Goal: Information Seeking & Learning: Learn about a topic

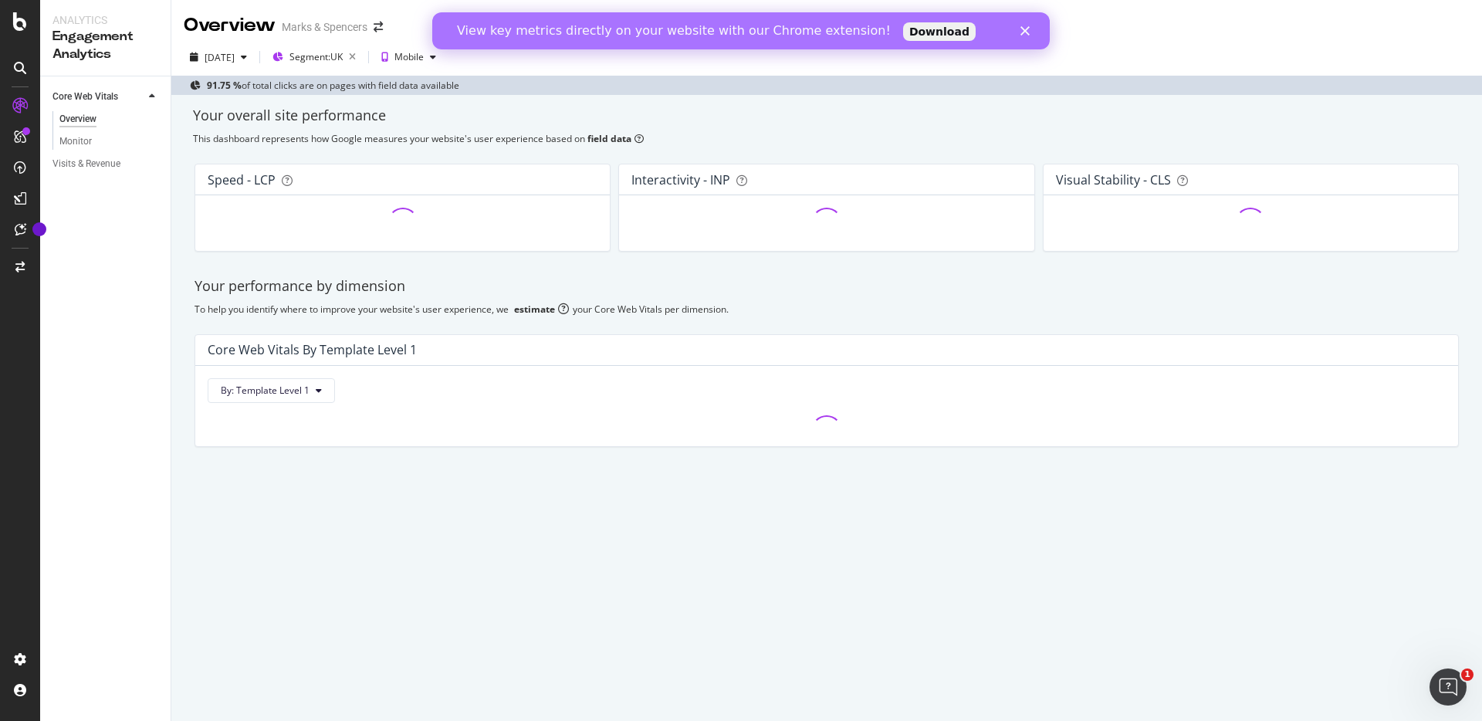
click at [1026, 31] on polygon "Close" at bounding box center [1024, 30] width 9 height 9
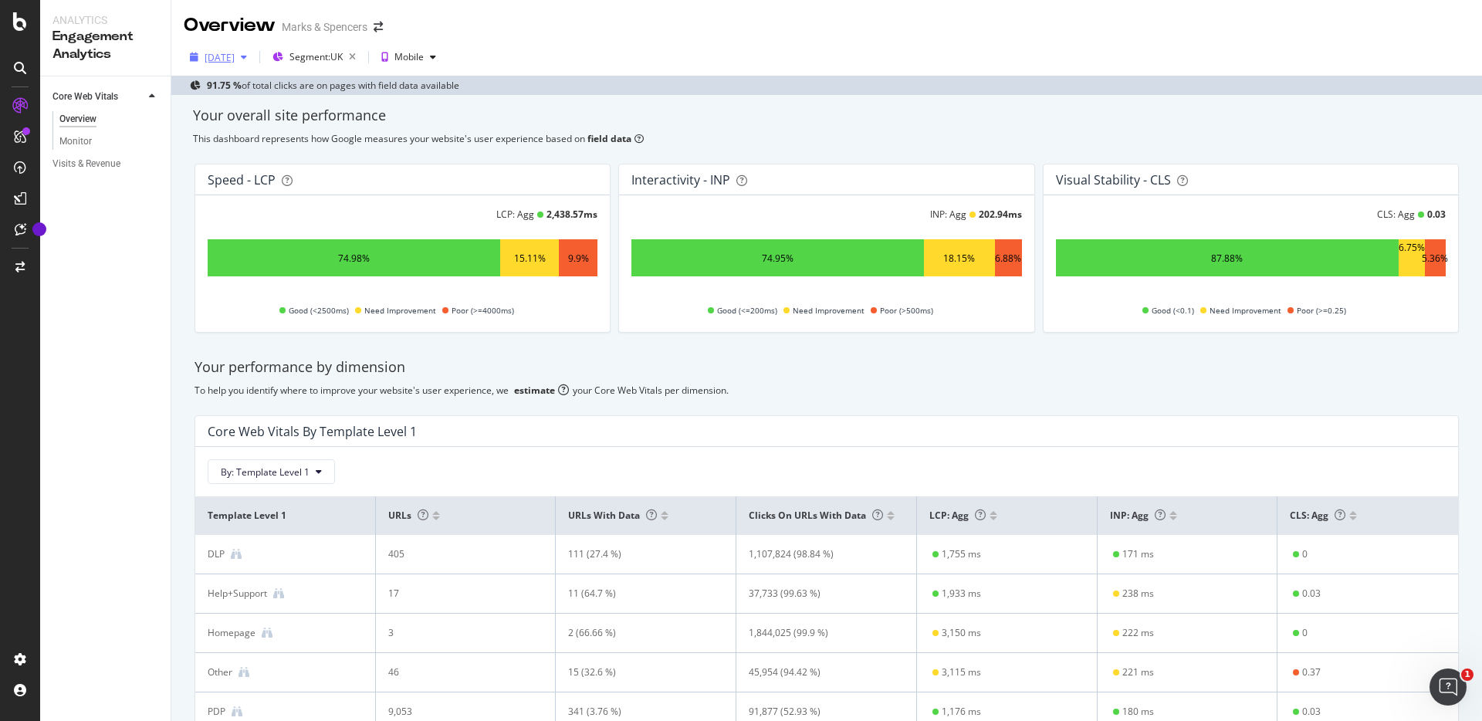
click at [235, 62] on div "[DATE]" at bounding box center [220, 57] width 30 height 13
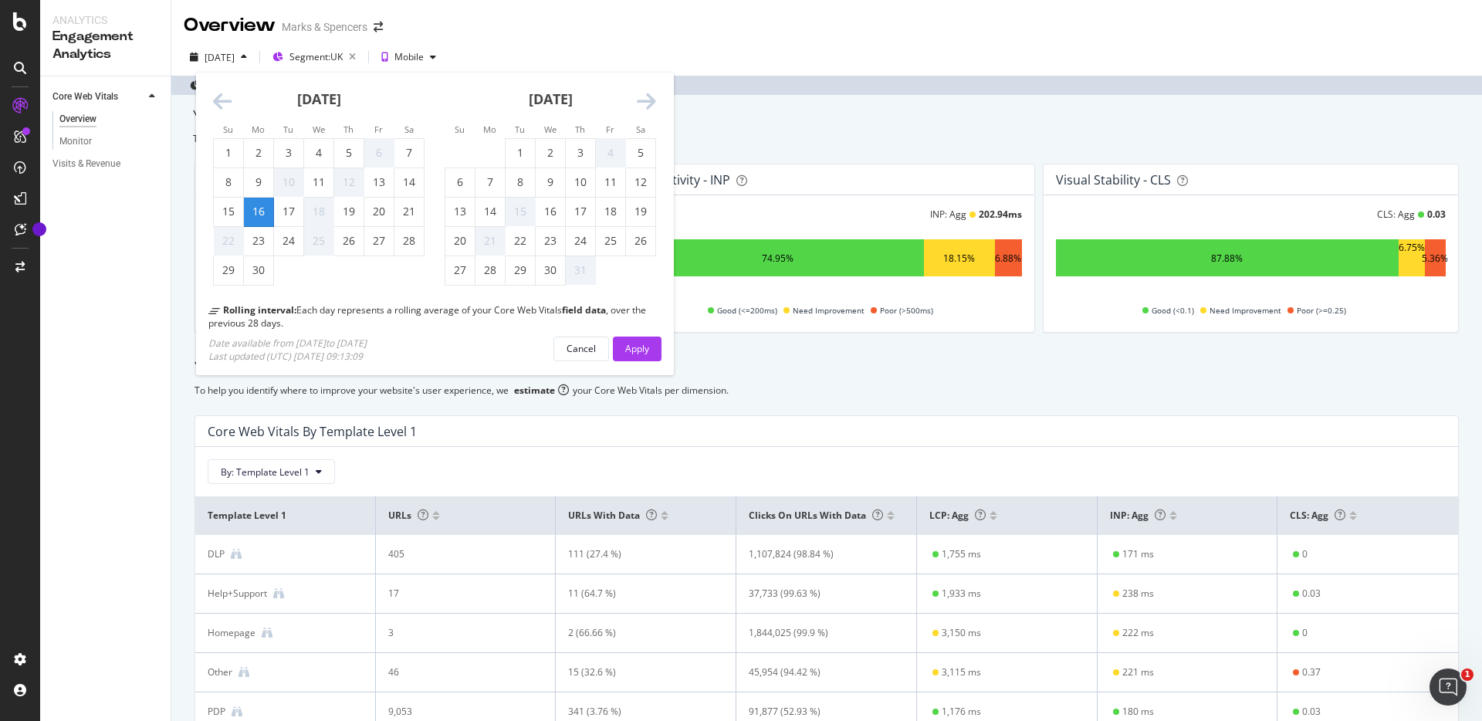
click at [641, 104] on icon "Move forward to switch to the next month." at bounding box center [646, 102] width 19 height 22
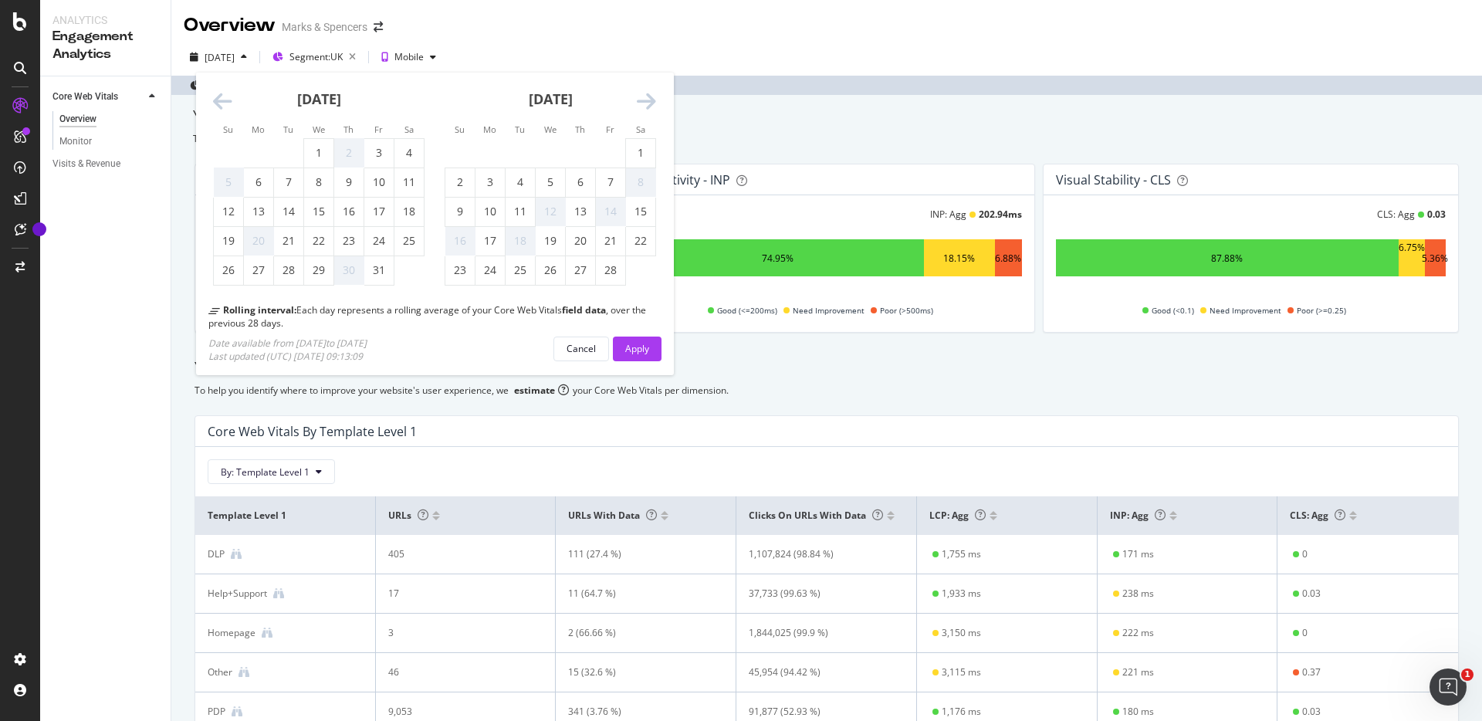
click at [641, 104] on icon "Move forward to switch to the next month." at bounding box center [646, 102] width 19 height 22
click at [645, 100] on icon "Move forward to switch to the next month." at bounding box center [646, 102] width 19 height 22
click at [641, 103] on icon "Move forward to switch to the next month." at bounding box center [646, 102] width 19 height 22
click at [609, 272] on div "28" at bounding box center [610, 269] width 29 height 15
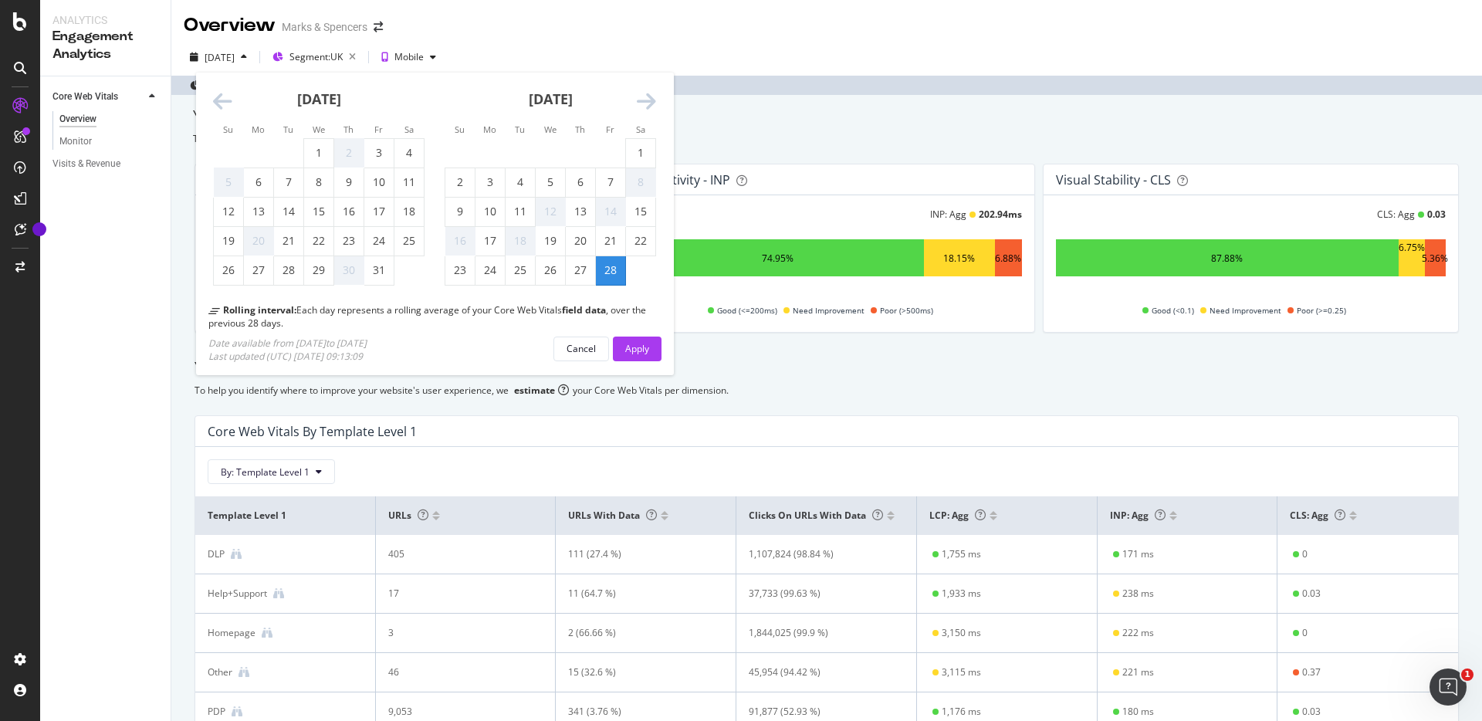
click at [609, 272] on div "28" at bounding box center [610, 269] width 29 height 15
click at [638, 353] on div "Apply" at bounding box center [637, 348] width 24 height 13
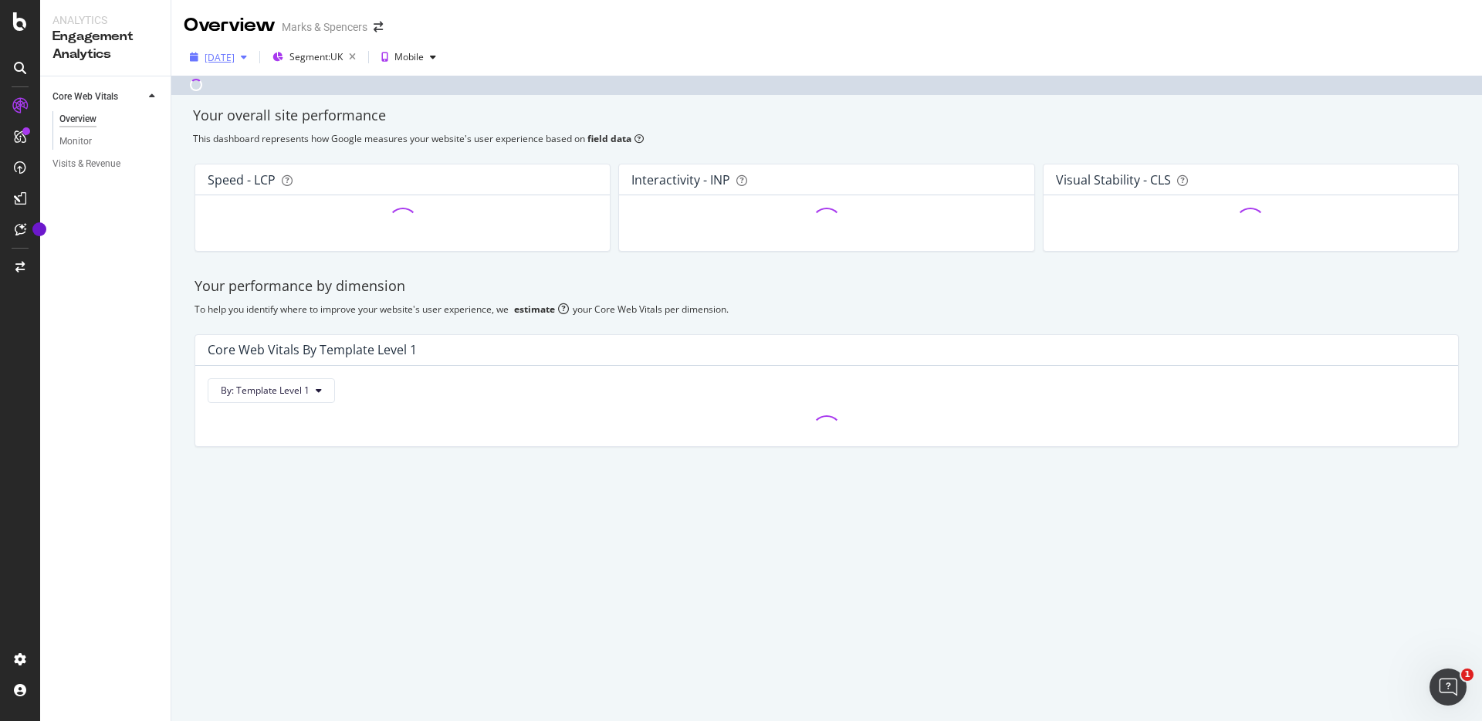
click at [235, 58] on div "[DATE]" at bounding box center [220, 57] width 30 height 13
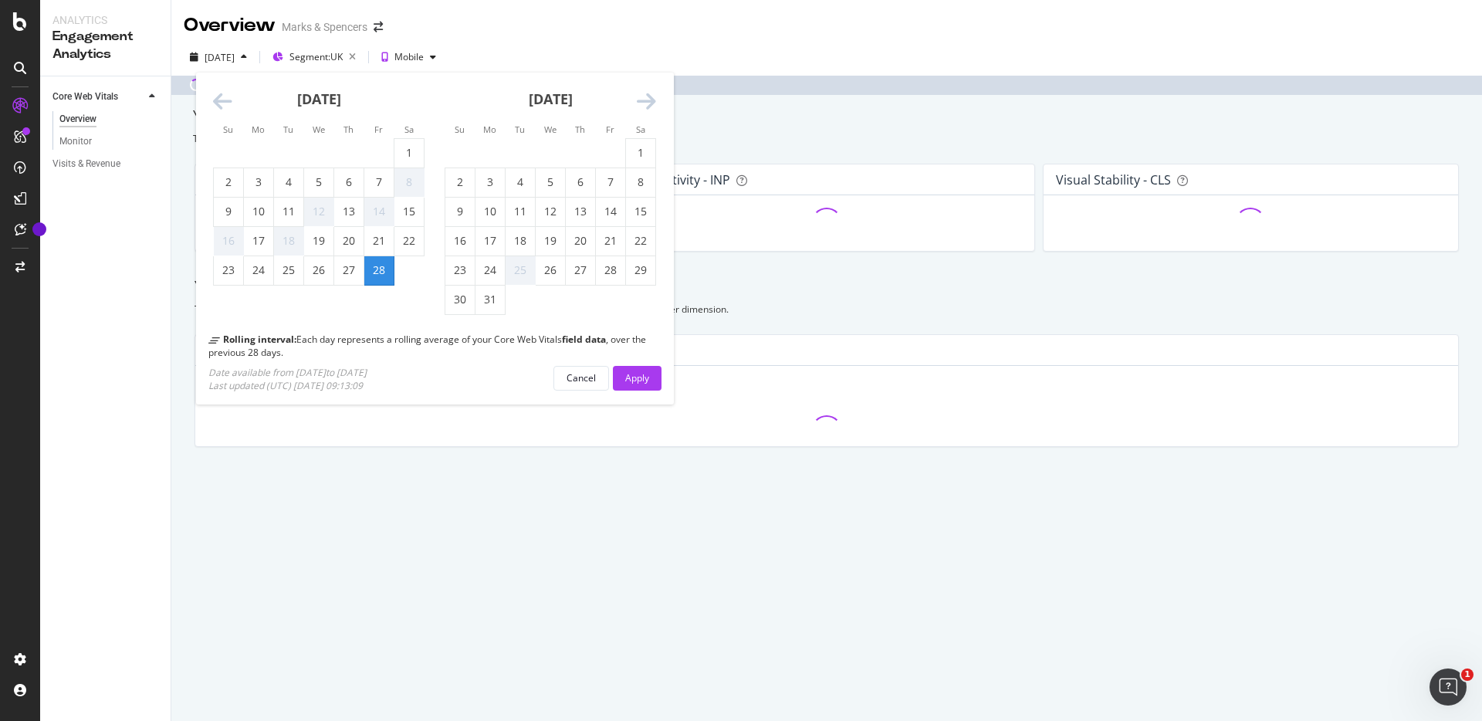
click at [646, 96] on icon "Move forward to switch to the next month." at bounding box center [646, 102] width 19 height 22
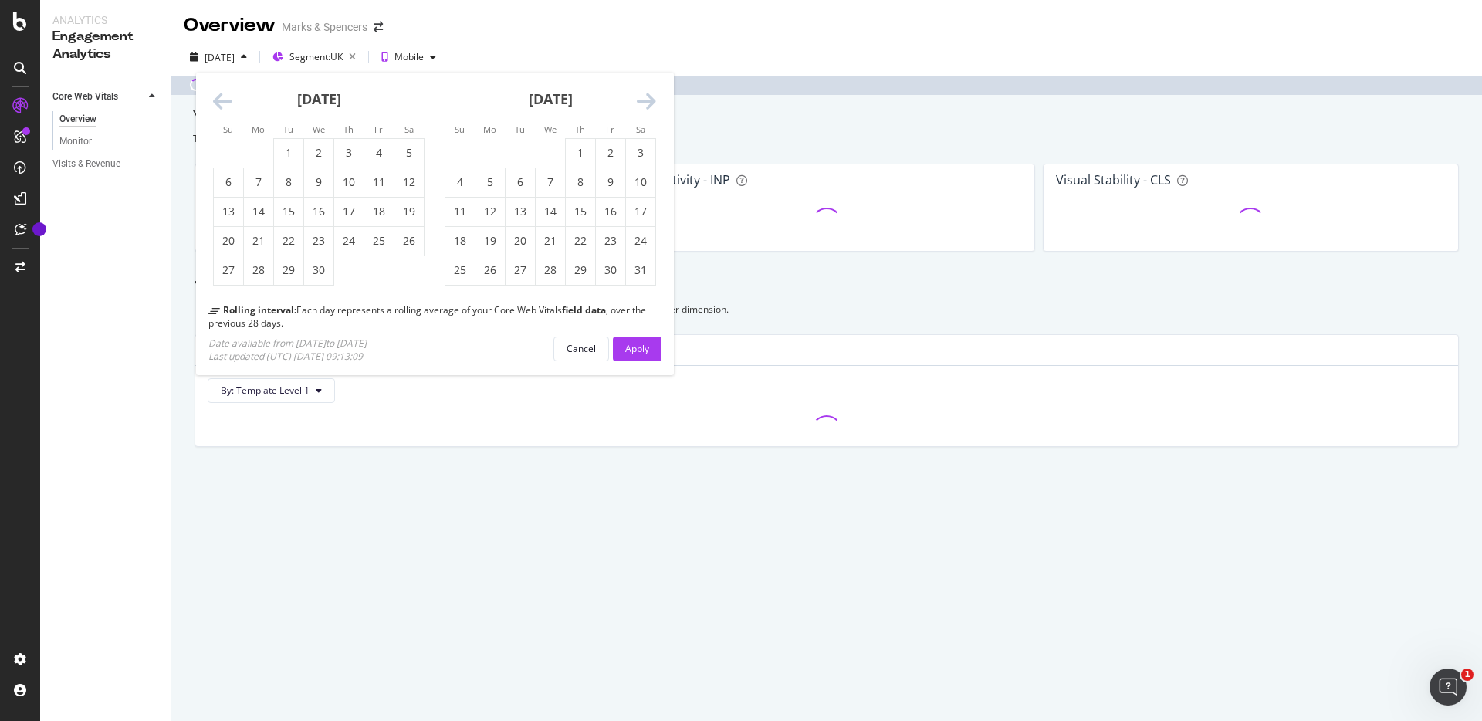
click at [646, 96] on icon "Move forward to switch to the next month." at bounding box center [646, 102] width 19 height 22
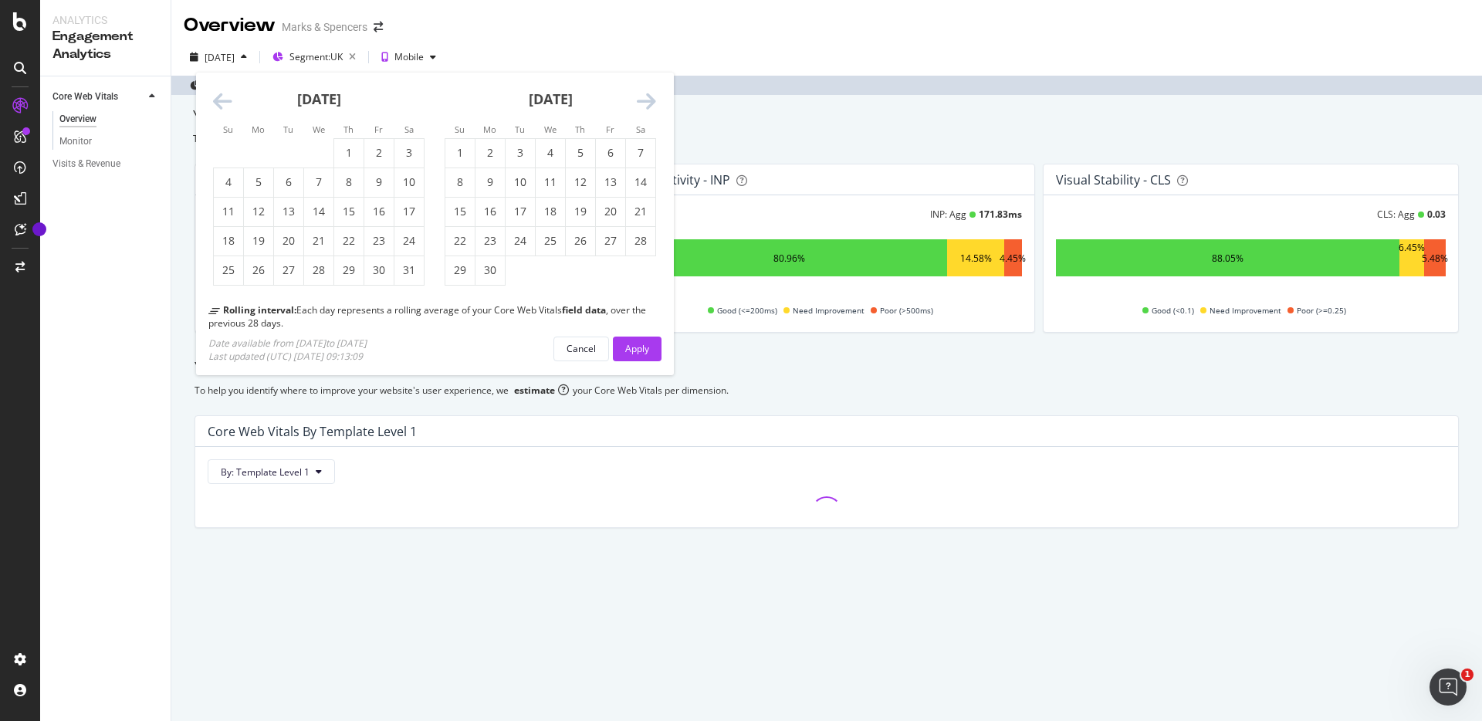
click at [646, 96] on icon "Move forward to switch to the next month." at bounding box center [646, 102] width 19 height 22
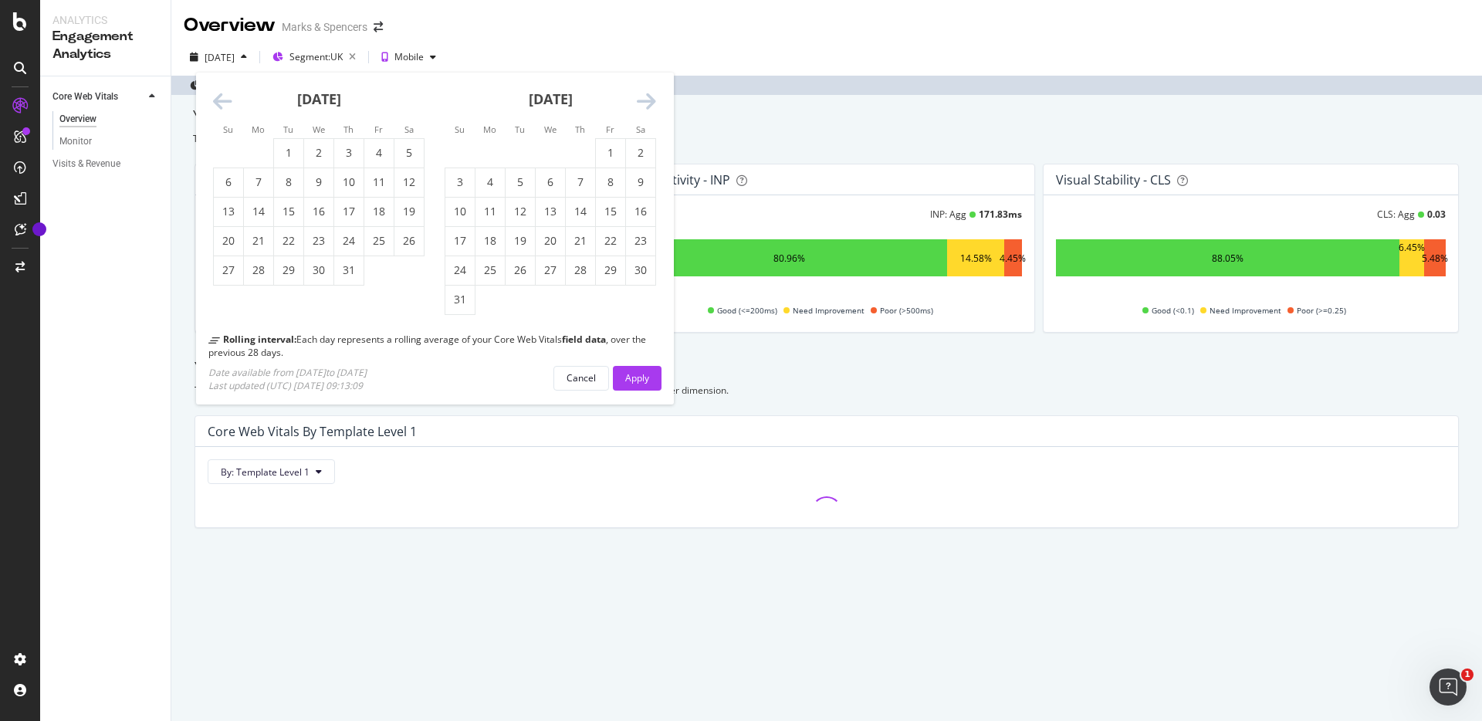
click at [646, 96] on icon "Move forward to switch to the next month." at bounding box center [646, 102] width 19 height 22
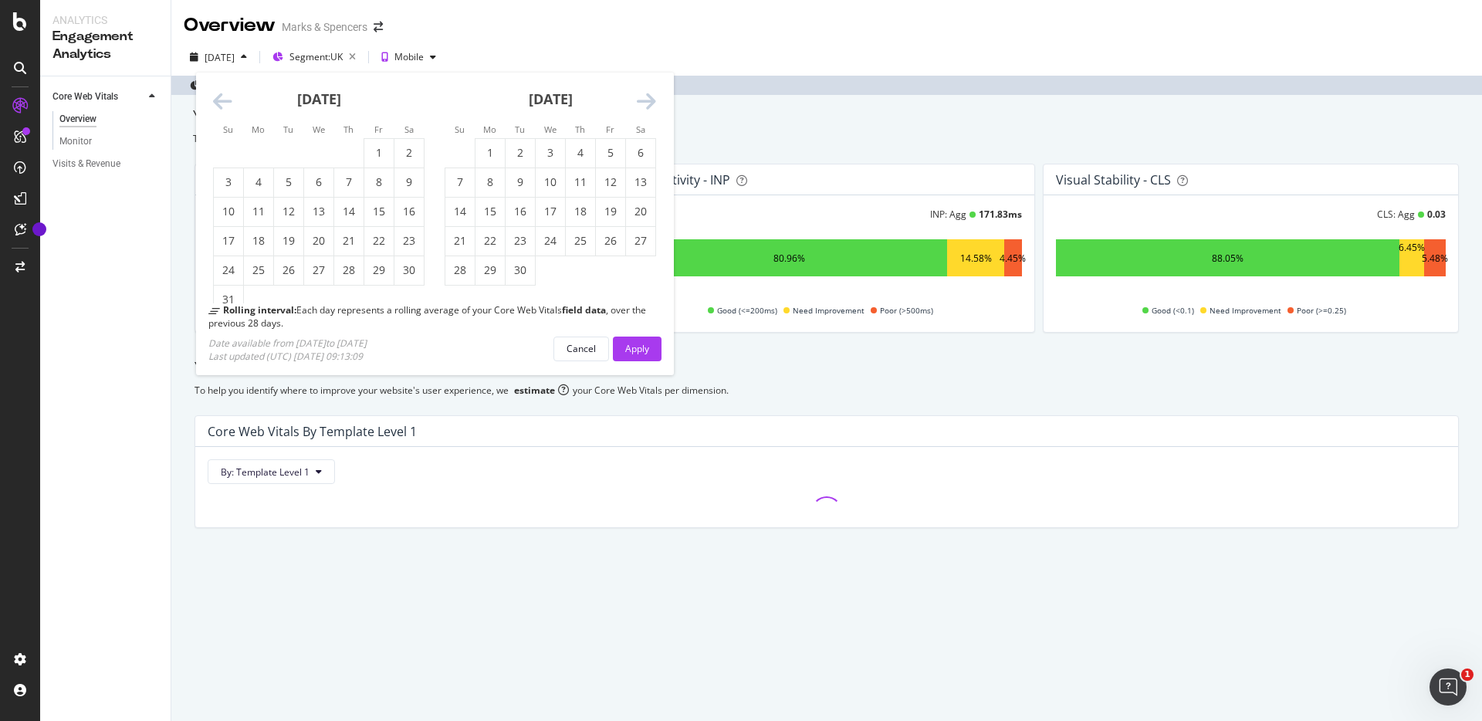
click at [646, 96] on icon "Move forward to switch to the next month." at bounding box center [646, 102] width 19 height 22
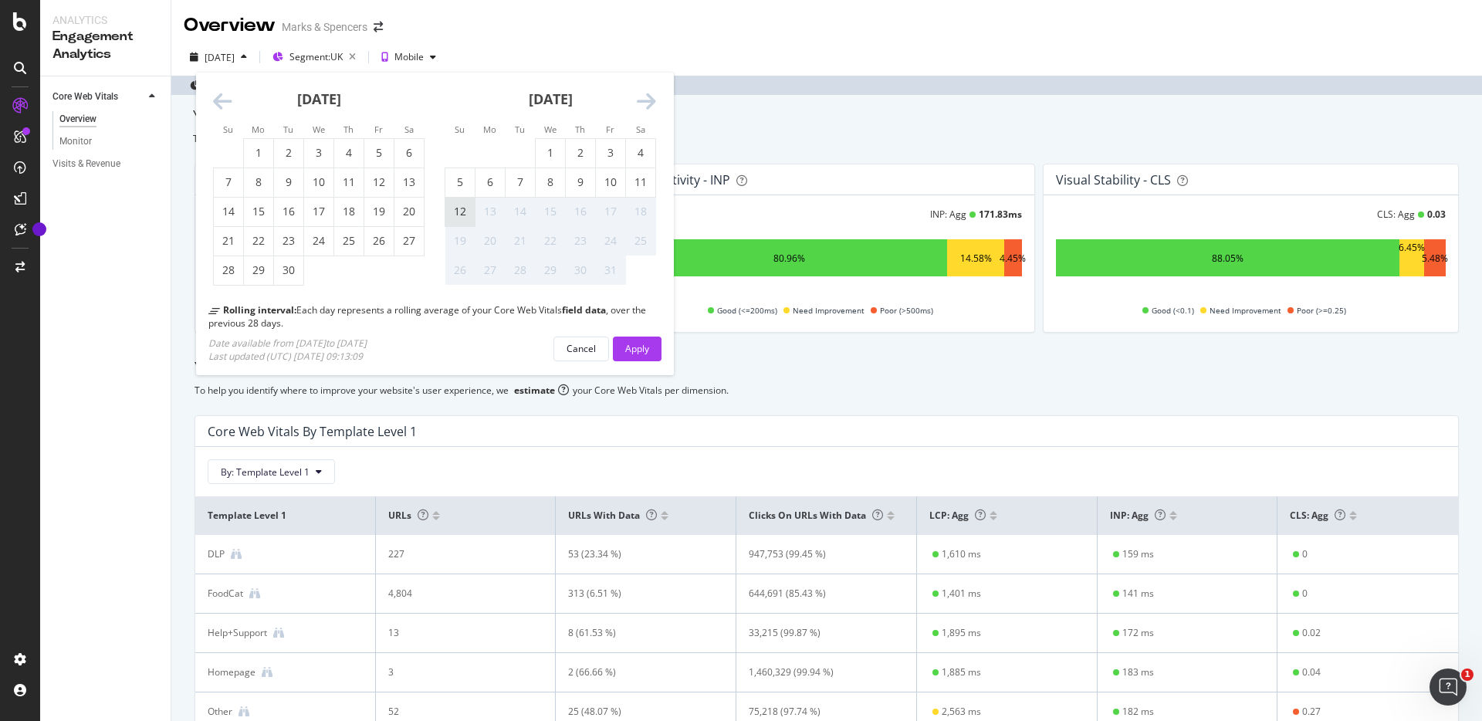
click at [450, 216] on div "12" at bounding box center [459, 211] width 29 height 15
click at [633, 340] on div "Apply" at bounding box center [637, 348] width 24 height 23
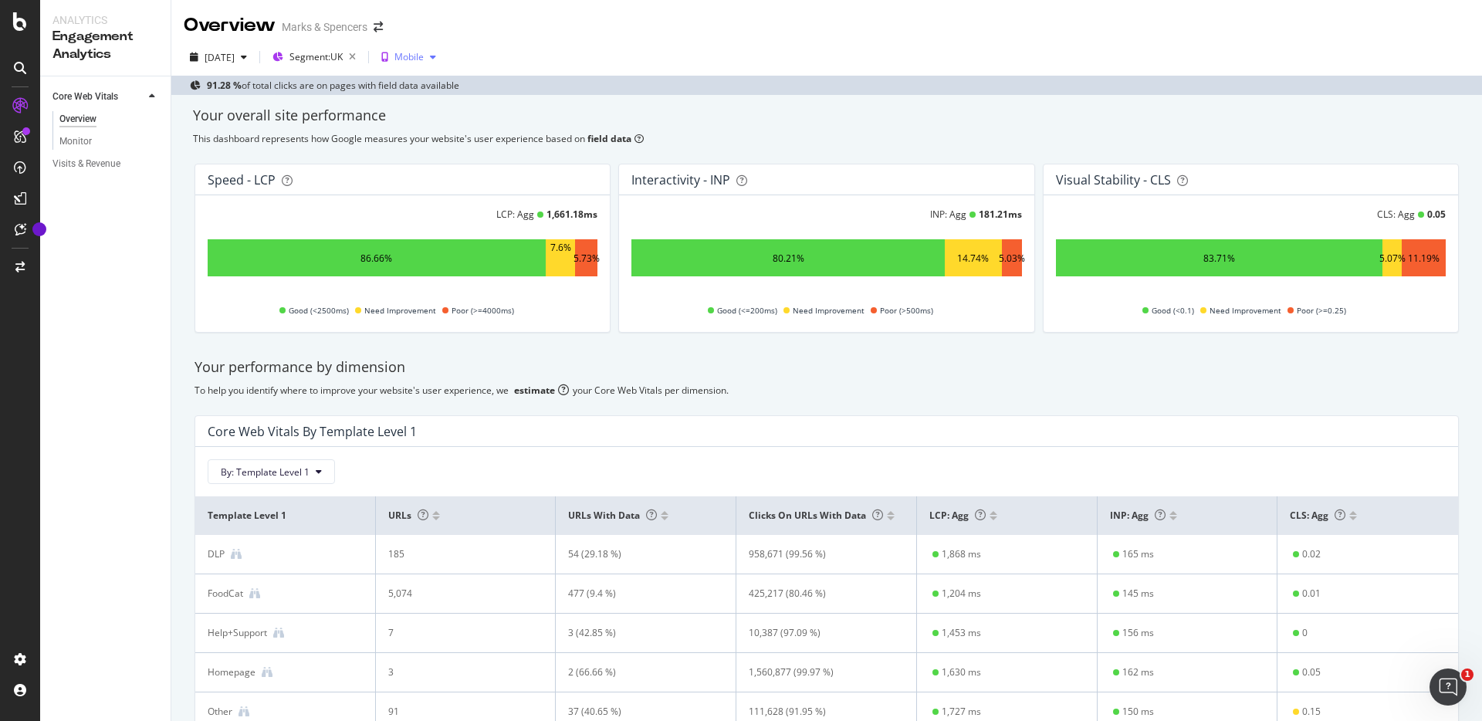
click at [424, 59] on div "Mobile" at bounding box center [408, 56] width 29 height 9
click at [593, 54] on div "[DATE] Segment: [GEOGRAPHIC_DATA] Mobile" at bounding box center [826, 60] width 1310 height 31
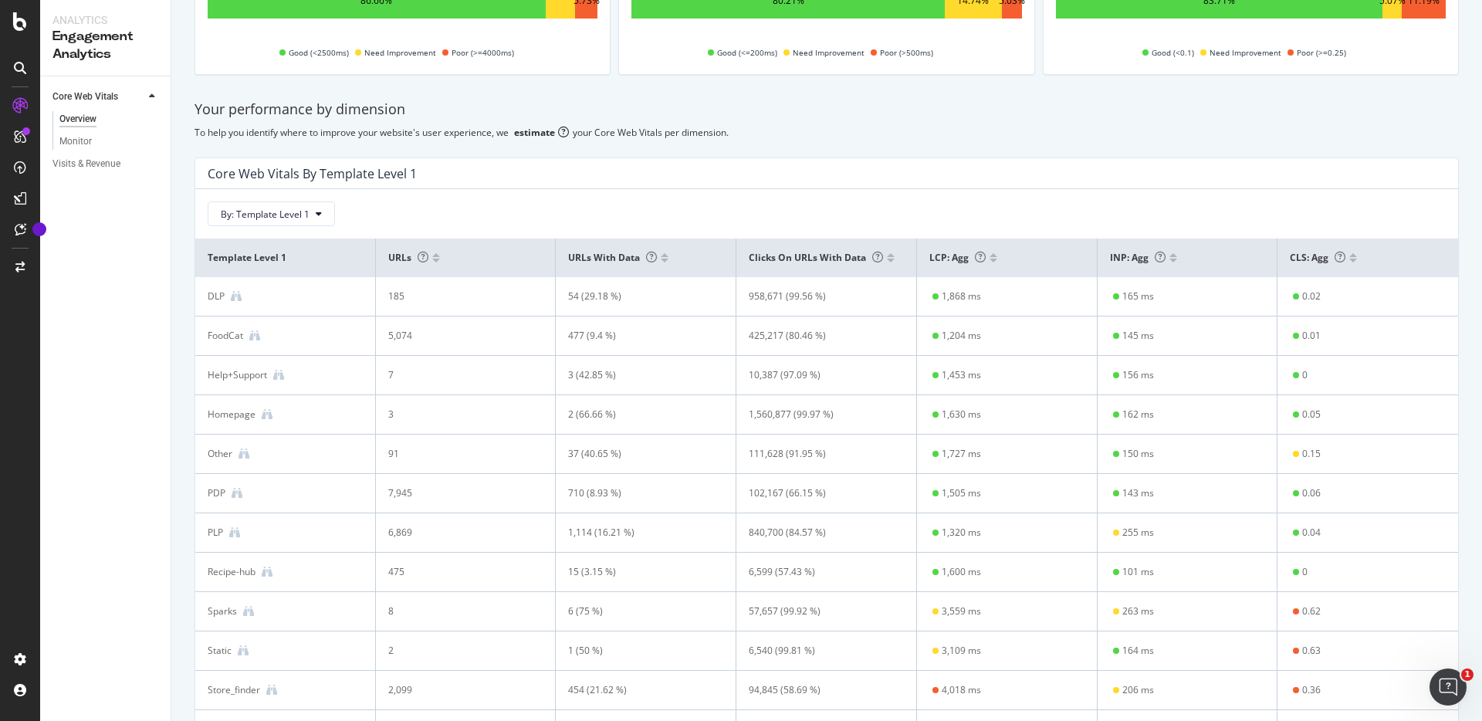
scroll to position [285, 0]
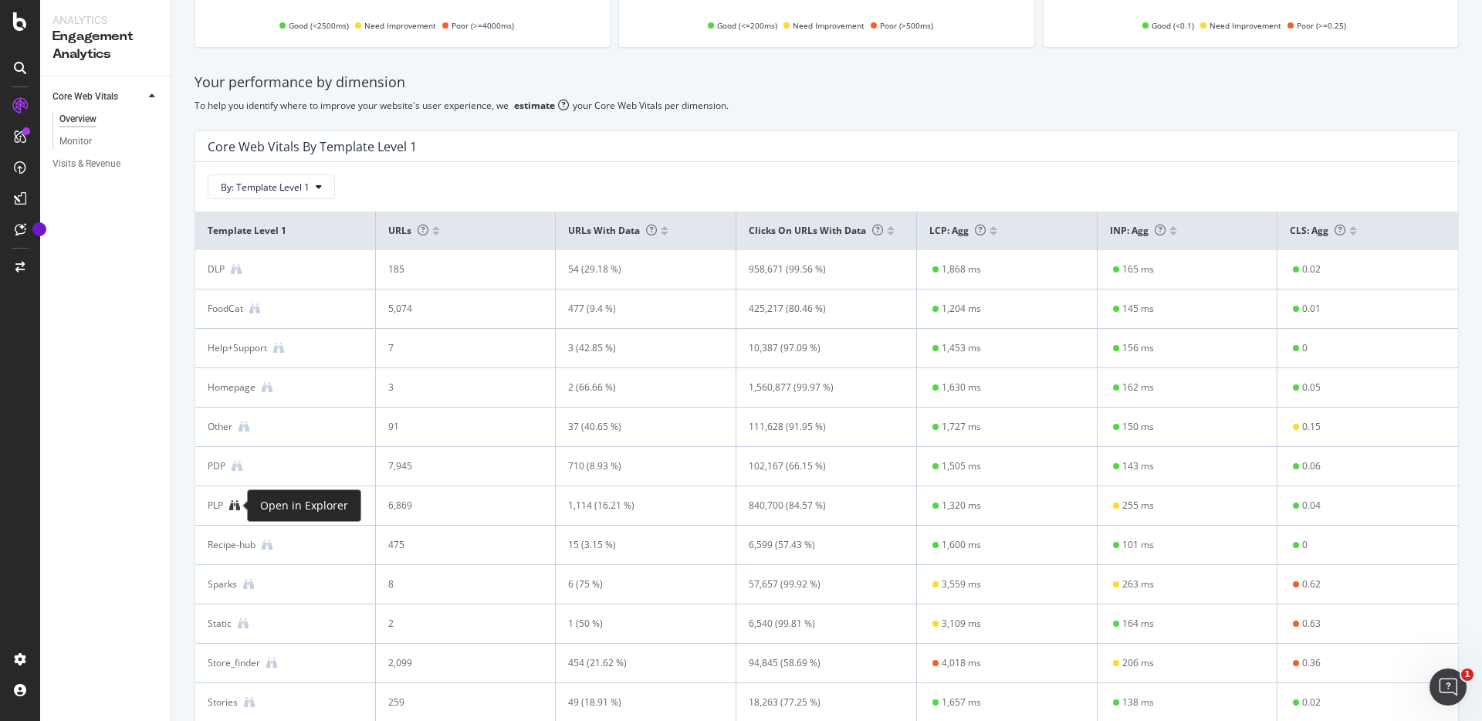
click at [238, 505] on icon at bounding box center [234, 505] width 11 height 11
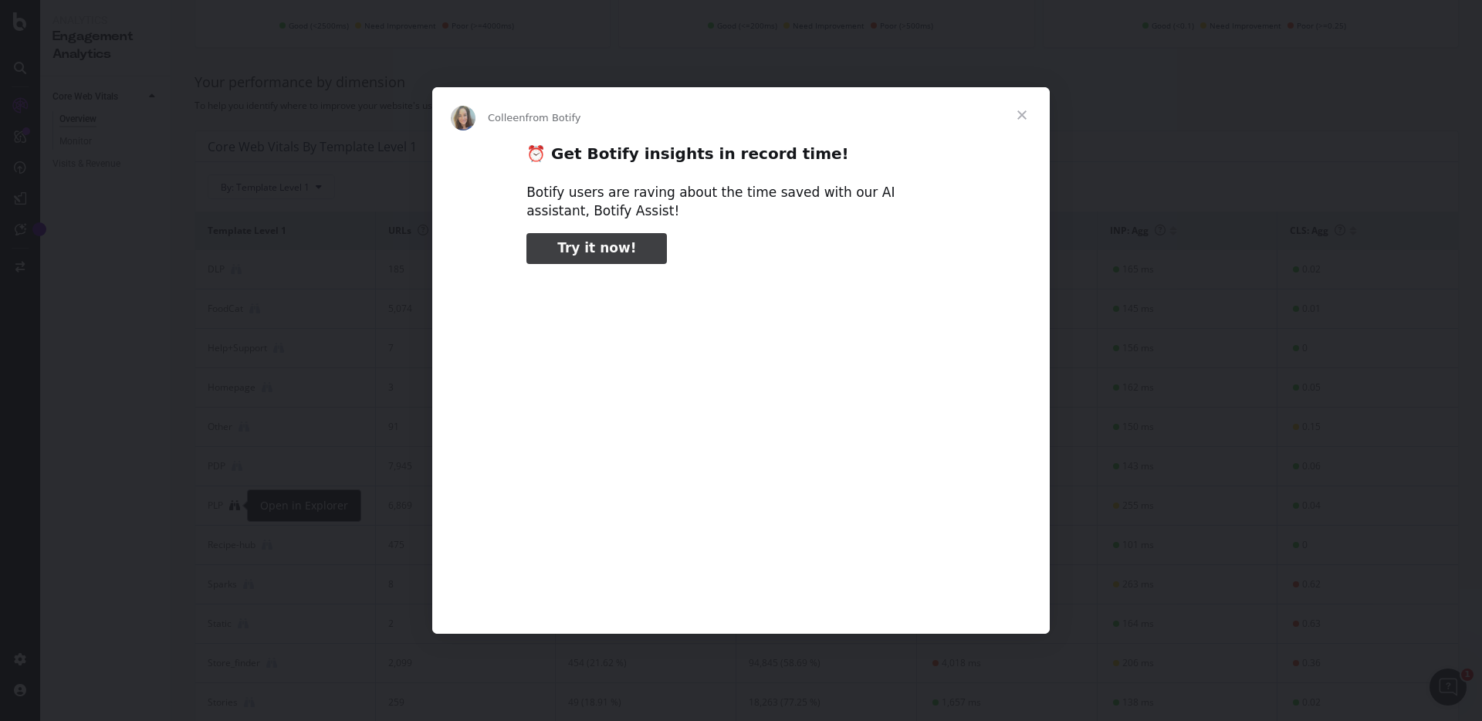
scroll to position [0, 0]
type input "50299"
click at [1019, 115] on span "Close" at bounding box center [1022, 115] width 56 height 56
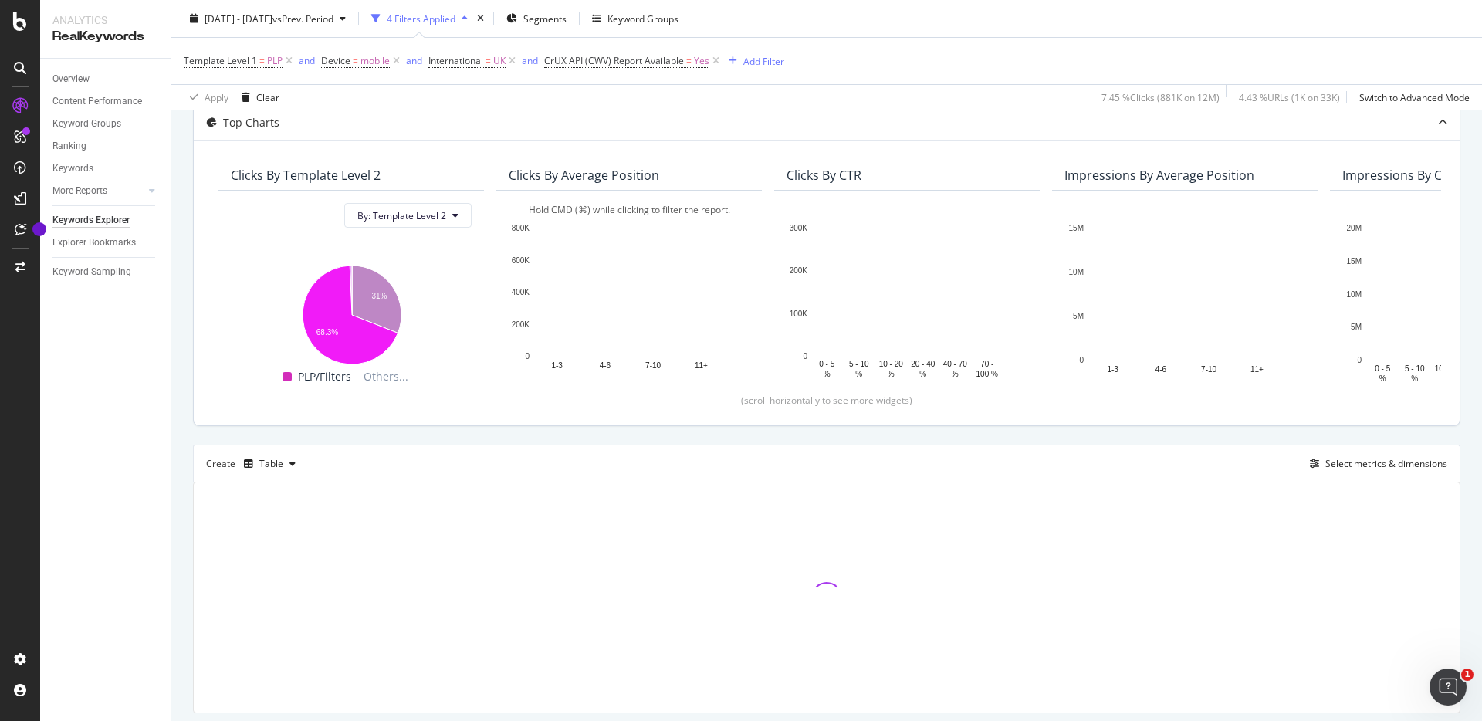
scroll to position [136, 0]
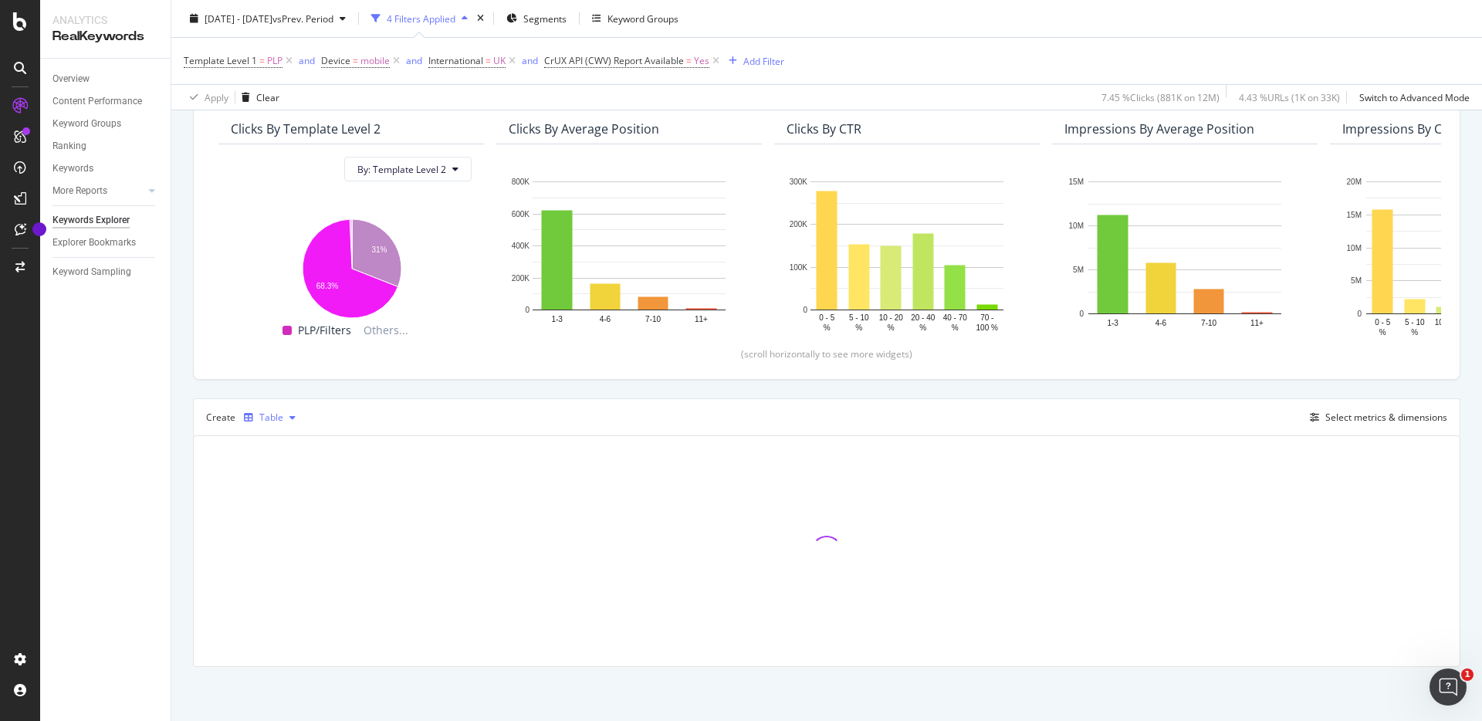
click at [283, 418] on div "button" at bounding box center [292, 417] width 19 height 9
click at [289, 462] on div "Trend" at bounding box center [287, 468] width 25 height 13
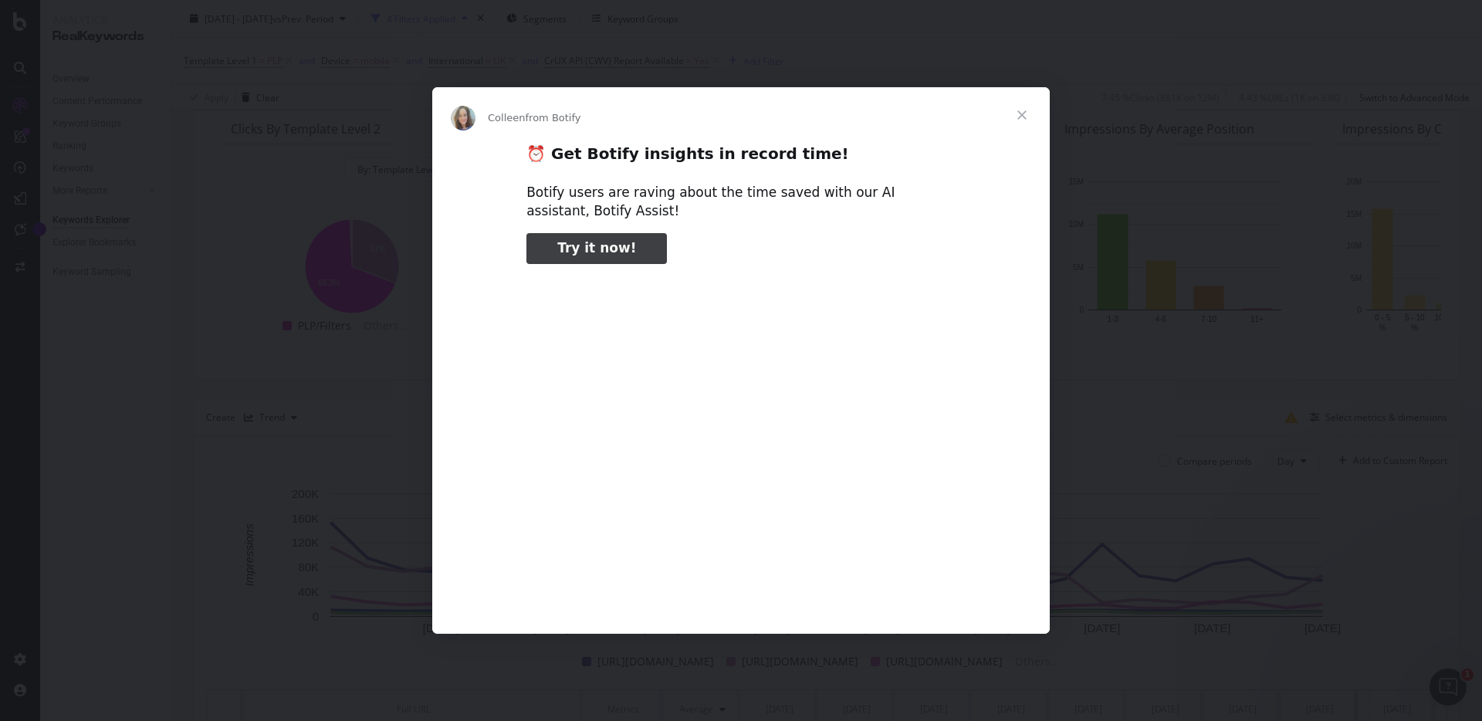
type input "344477"
click at [1021, 119] on span "Close" at bounding box center [1022, 115] width 56 height 56
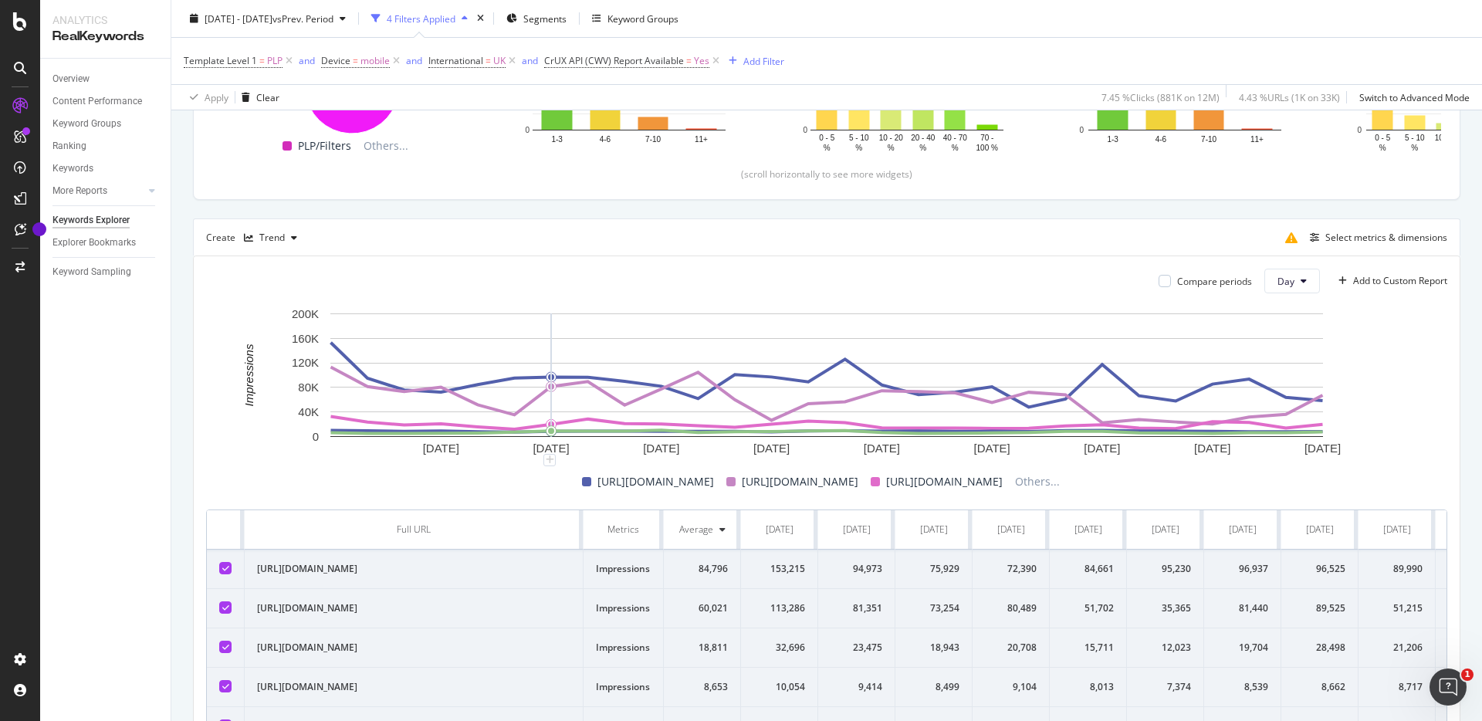
scroll to position [316, 0]
click at [1354, 237] on div "Select metrics & dimensions" at bounding box center [1386, 236] width 122 height 13
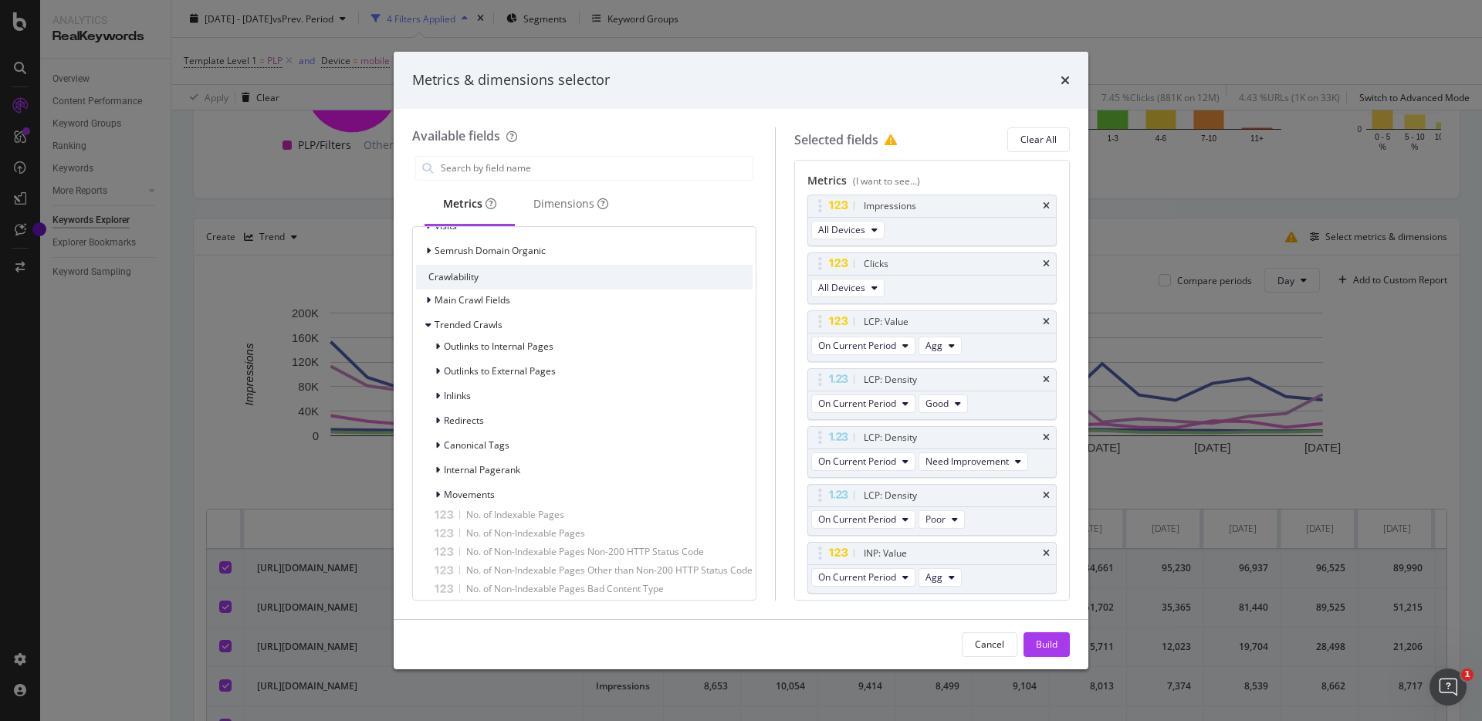
scroll to position [0, 0]
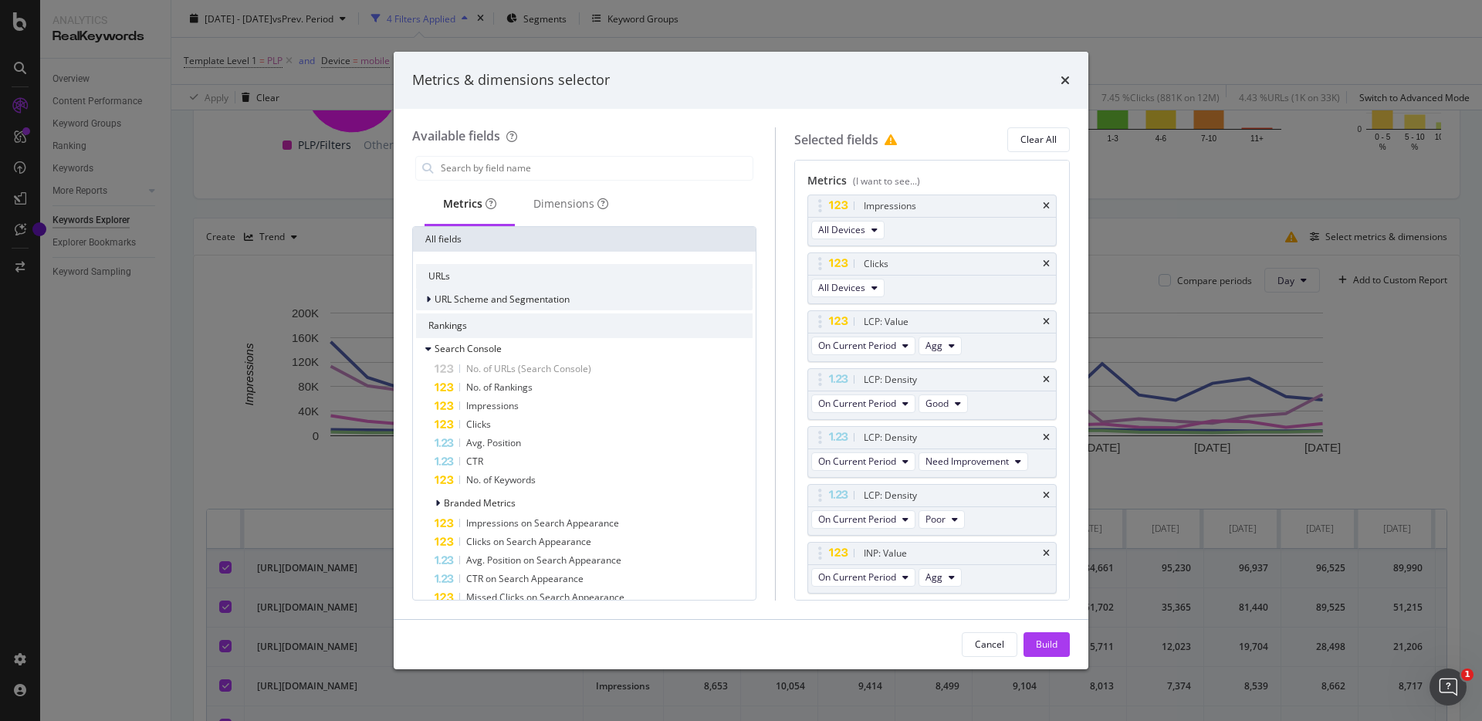
click at [431, 293] on div "modal" at bounding box center [429, 299] width 9 height 15
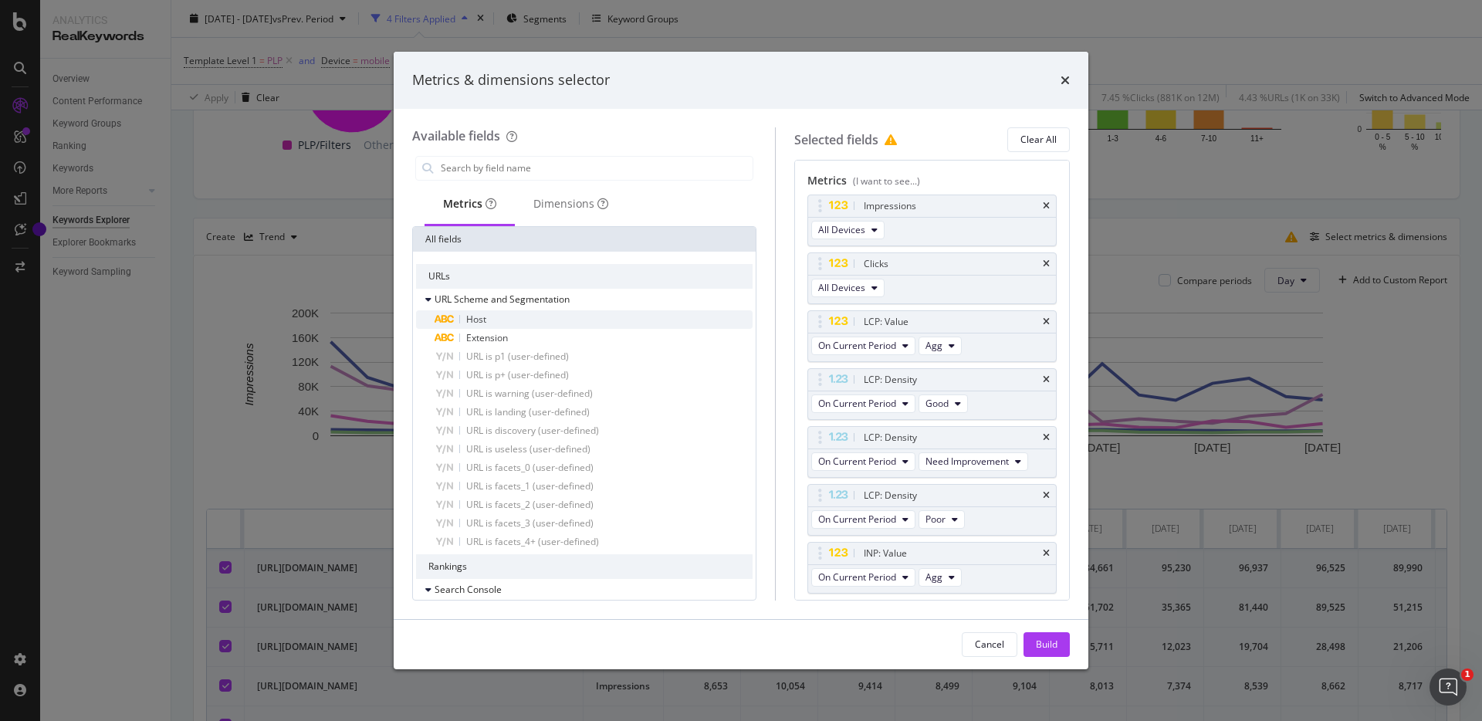
click at [469, 314] on span "Host" at bounding box center [476, 319] width 20 height 13
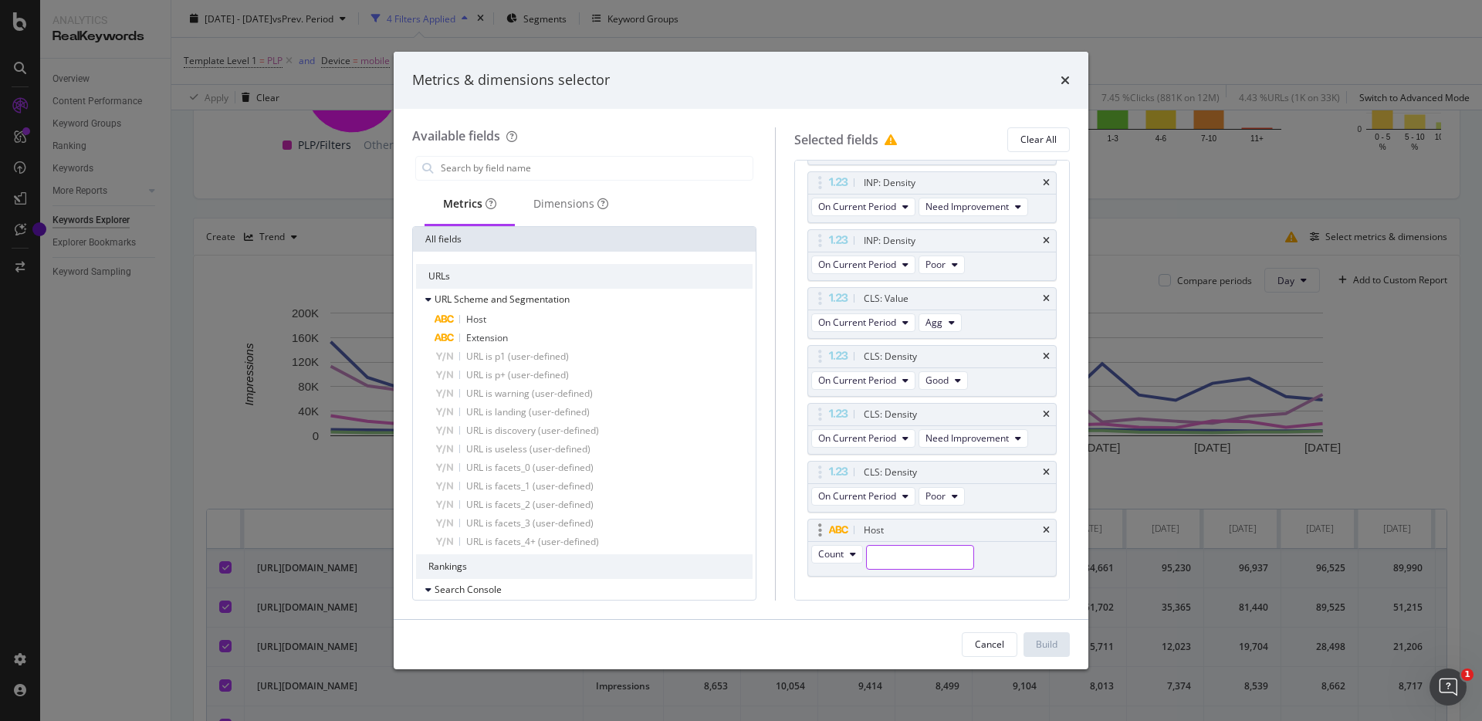
scroll to position [489, 0]
click at [1045, 527] on icon "times" at bounding box center [1046, 526] width 7 height 9
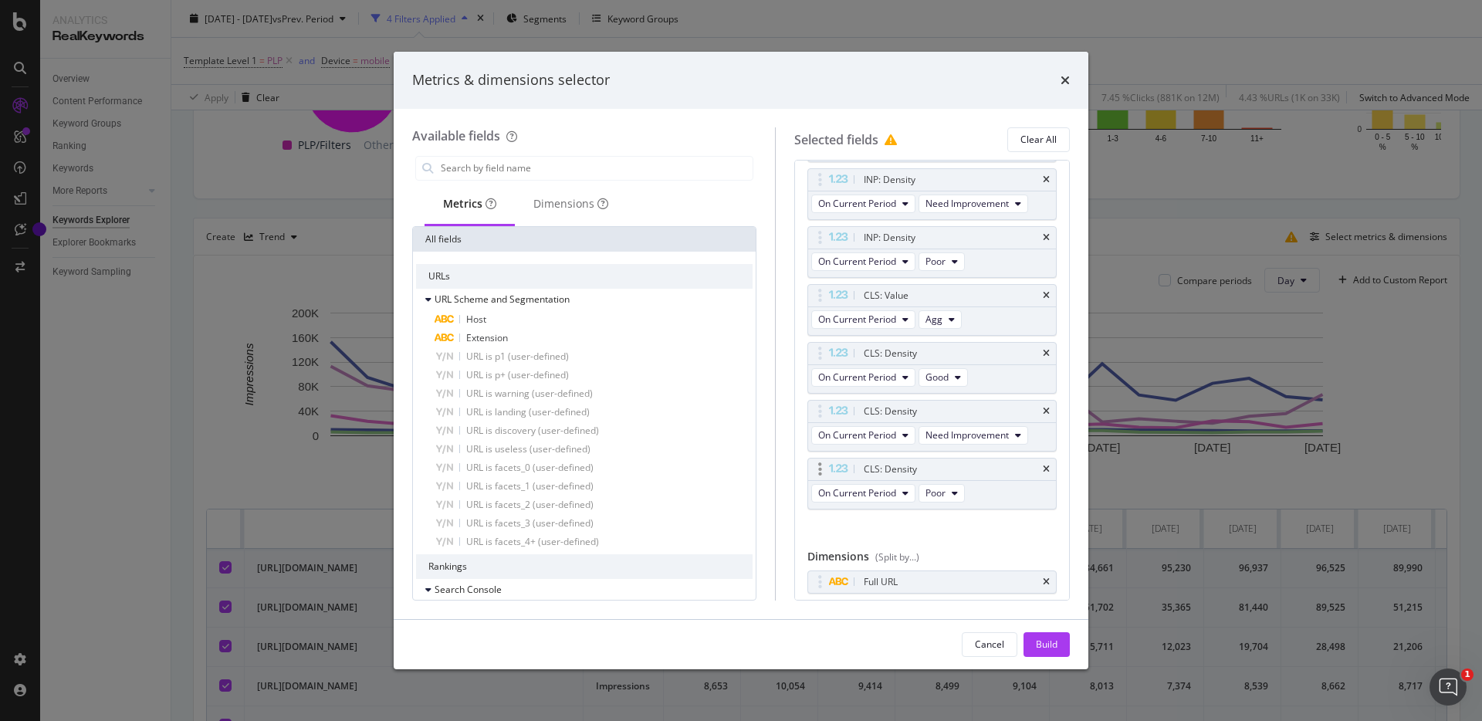
scroll to position [535, 0]
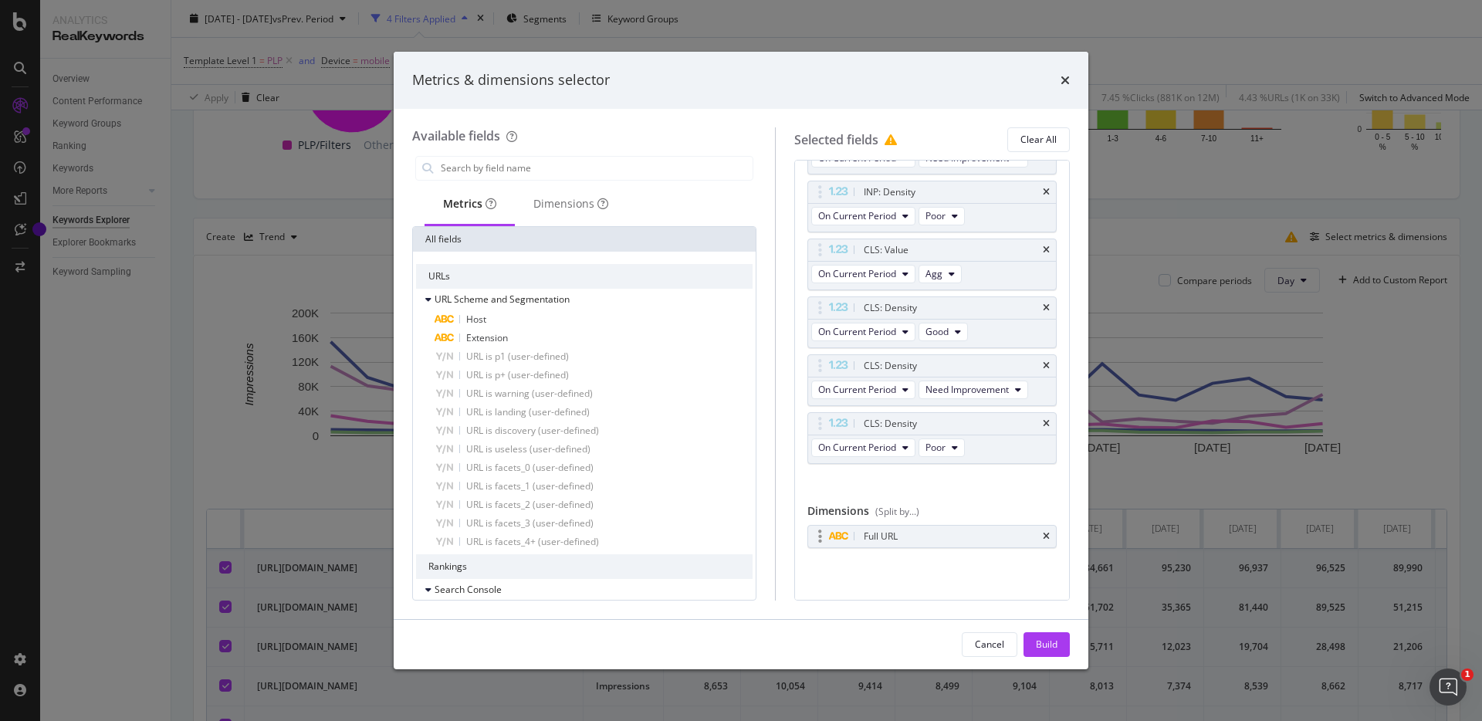
click at [1040, 540] on div "Full URL" at bounding box center [932, 537] width 248 height 22
click at [1043, 540] on icon "times" at bounding box center [1046, 536] width 7 height 9
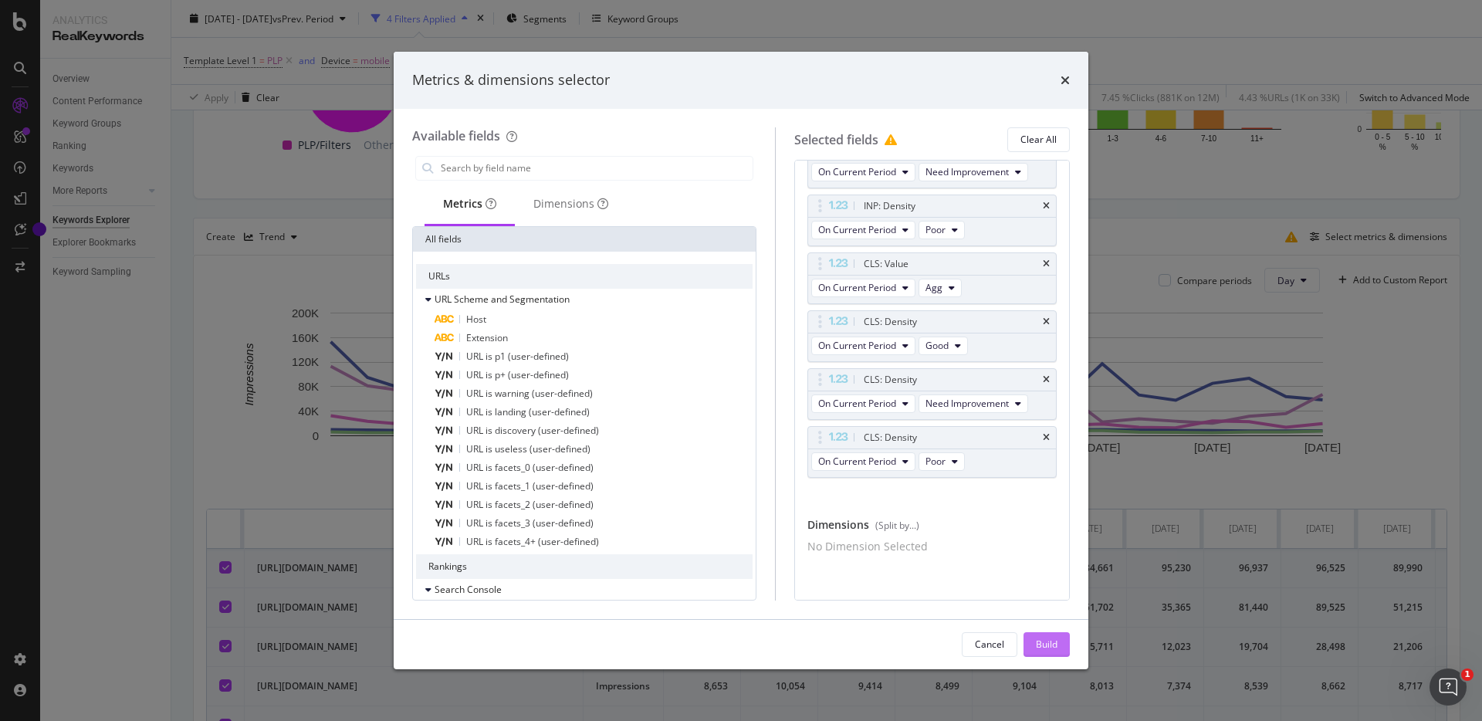
click at [1043, 644] on div "Build" at bounding box center [1047, 643] width 22 height 13
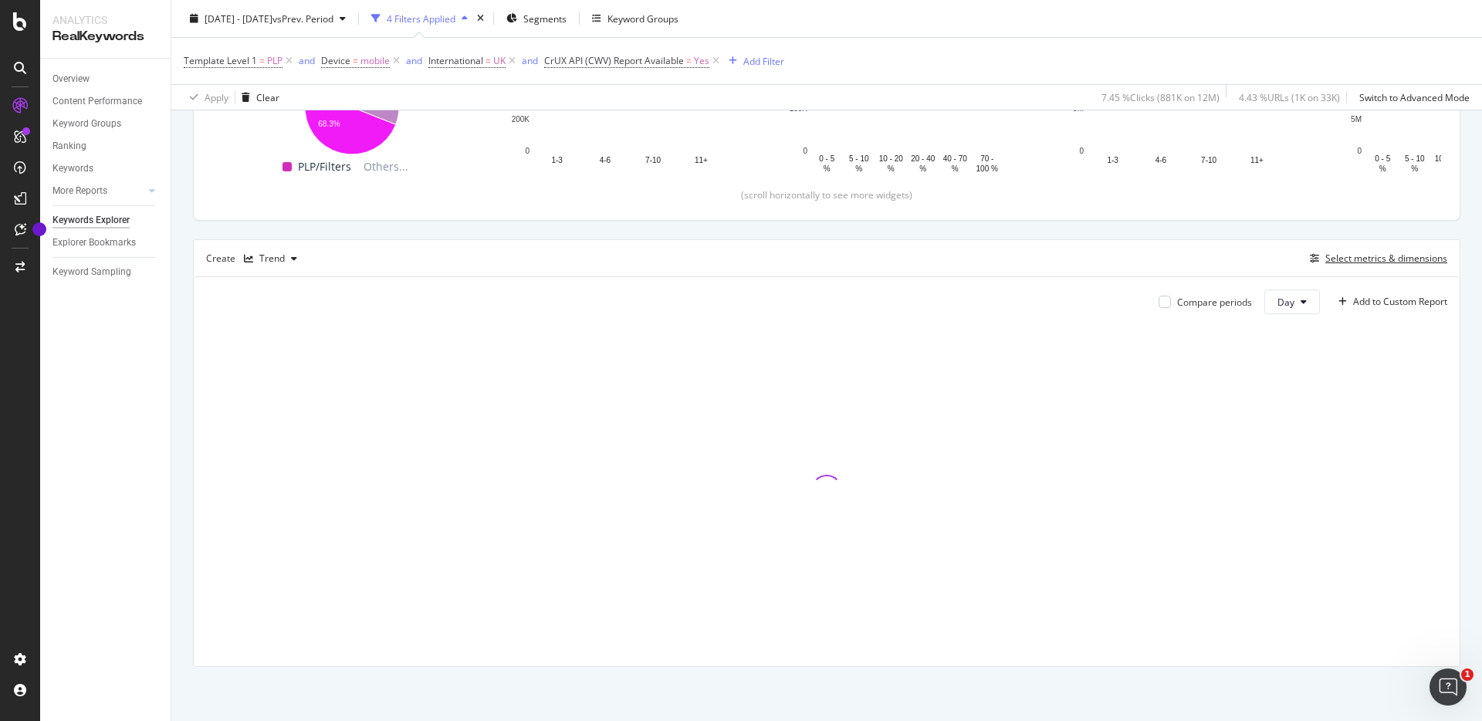
scroll to position [295, 0]
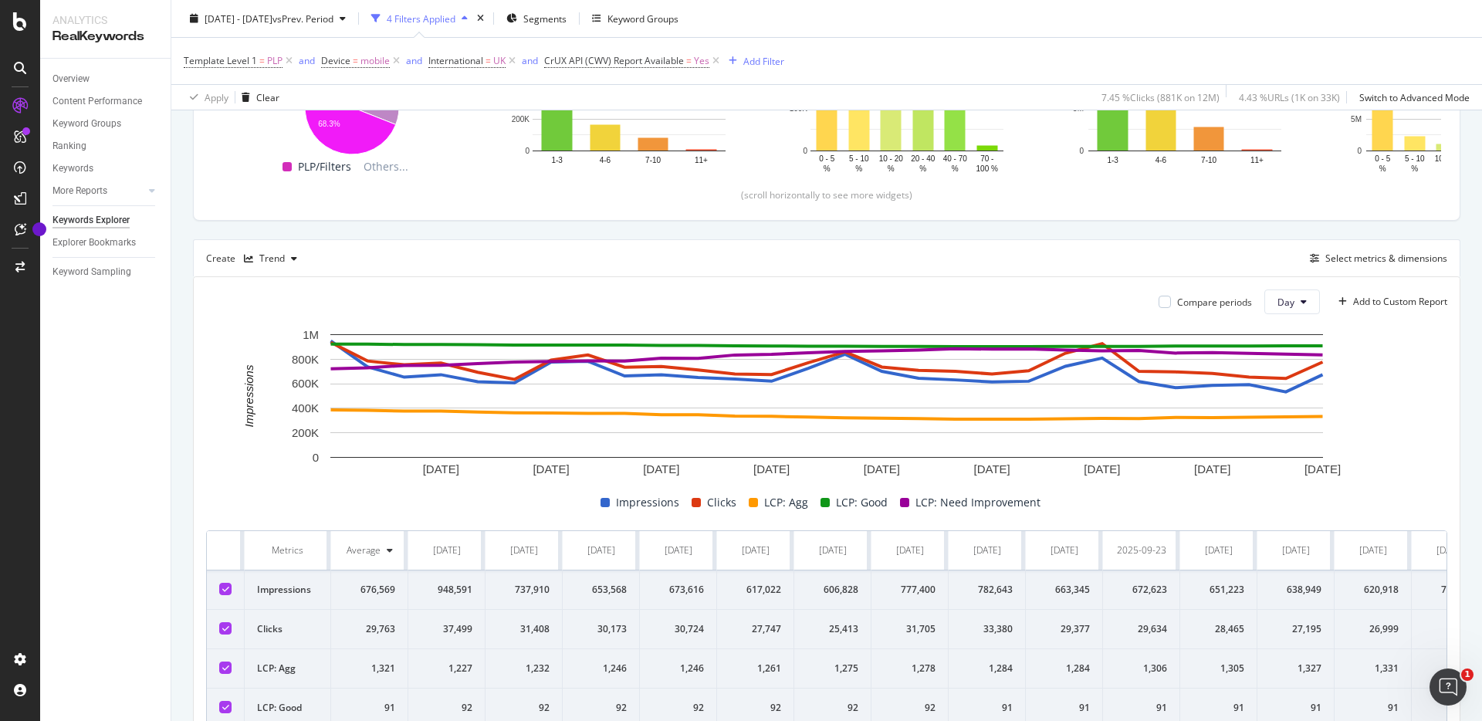
click at [1401, 245] on div "Create Trend Select metrics & dimensions" at bounding box center [826, 257] width 1267 height 37
click at [1386, 255] on div "Select metrics & dimensions" at bounding box center [1386, 258] width 122 height 13
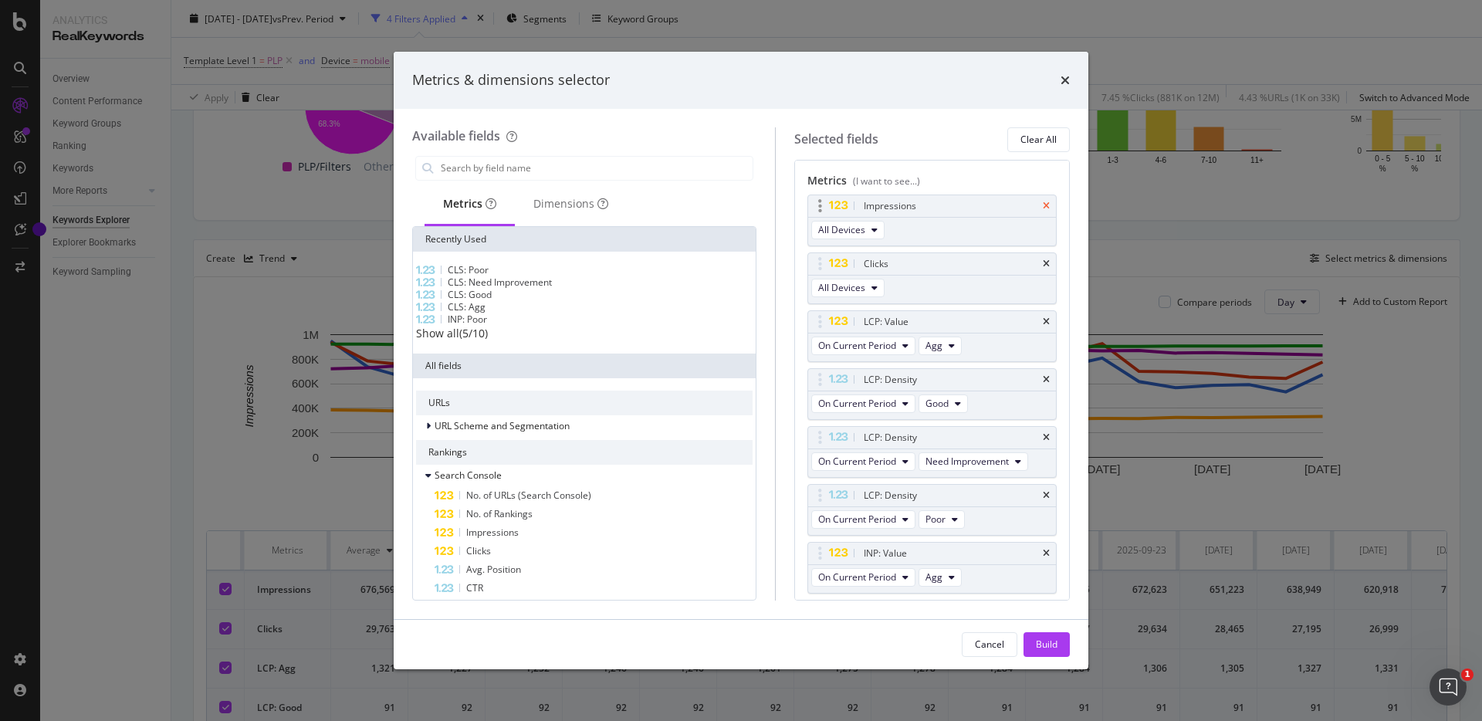
click at [1049, 208] on icon "times" at bounding box center [1046, 205] width 7 height 9
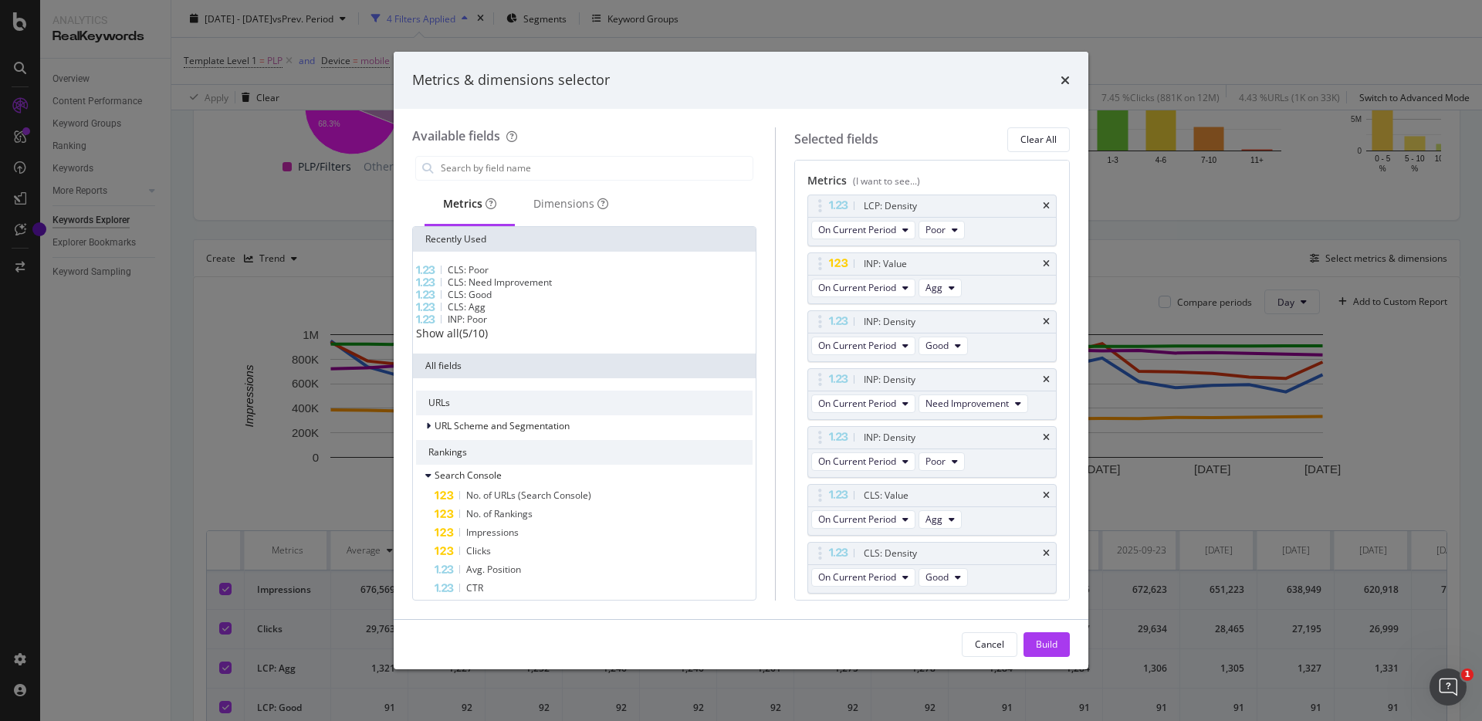
click at [1049, 208] on icon "times" at bounding box center [1046, 205] width 7 height 9
click at [945, 234] on button "Agg" at bounding box center [939, 230] width 43 height 19
click at [1049, 264] on icon "times" at bounding box center [1046, 263] width 7 height 9
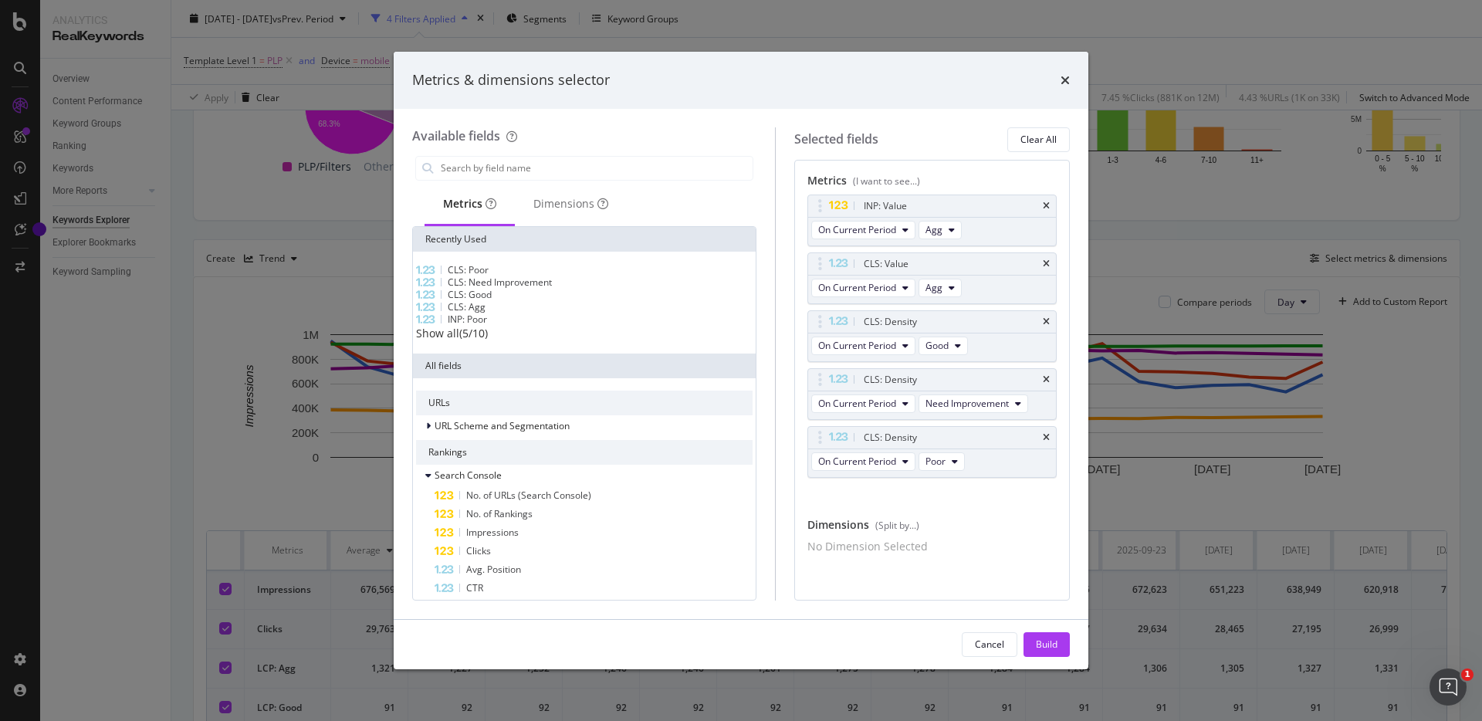
click at [1049, 264] on icon "times" at bounding box center [1046, 263] width 7 height 9
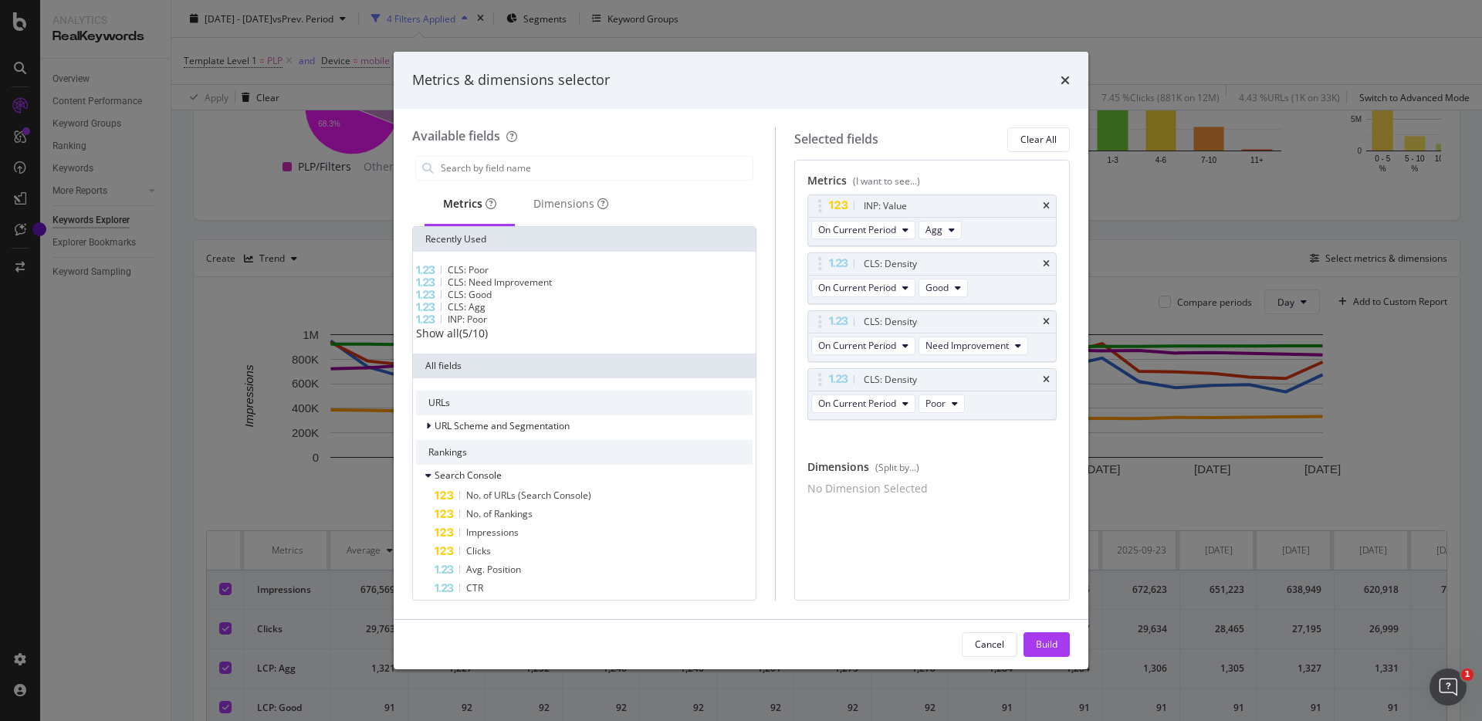
click at [1049, 264] on icon "times" at bounding box center [1046, 263] width 7 height 9
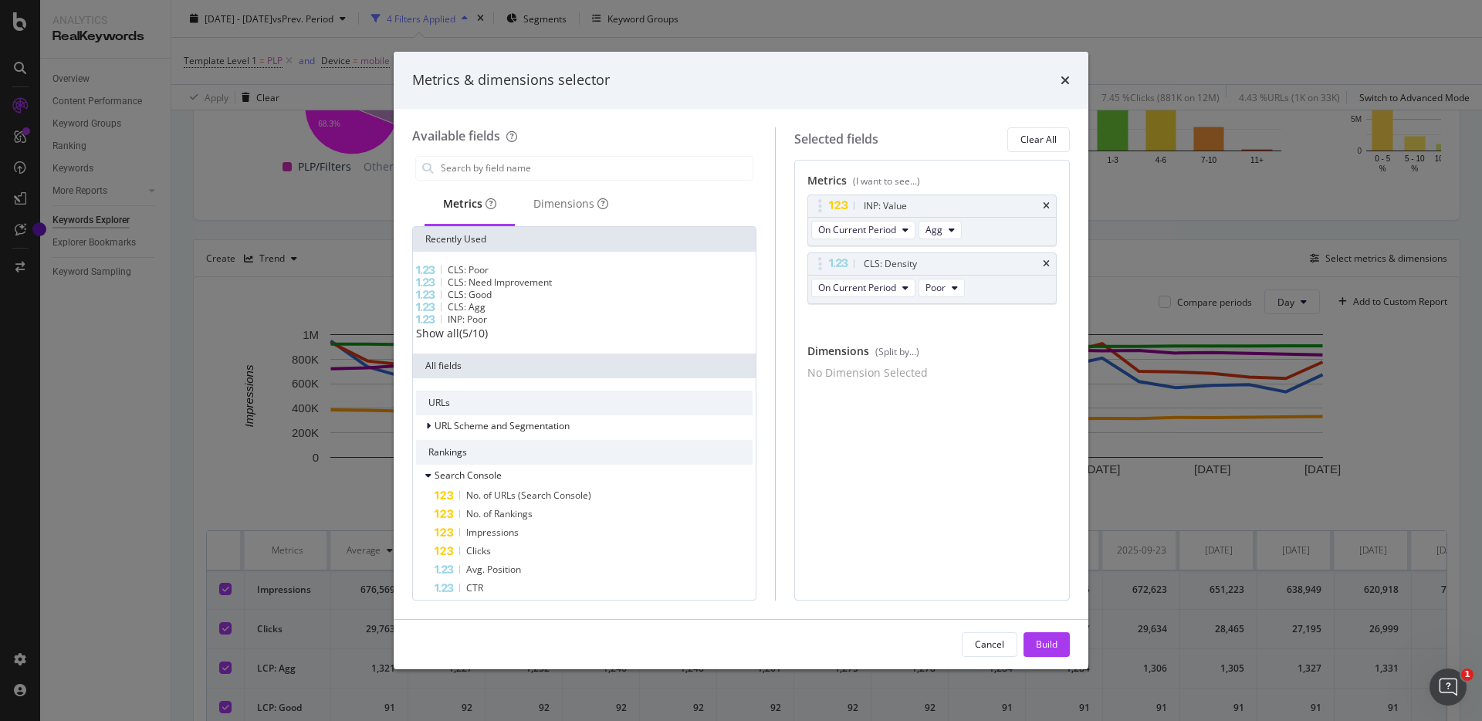
click at [1049, 264] on icon "times" at bounding box center [1046, 263] width 7 height 9
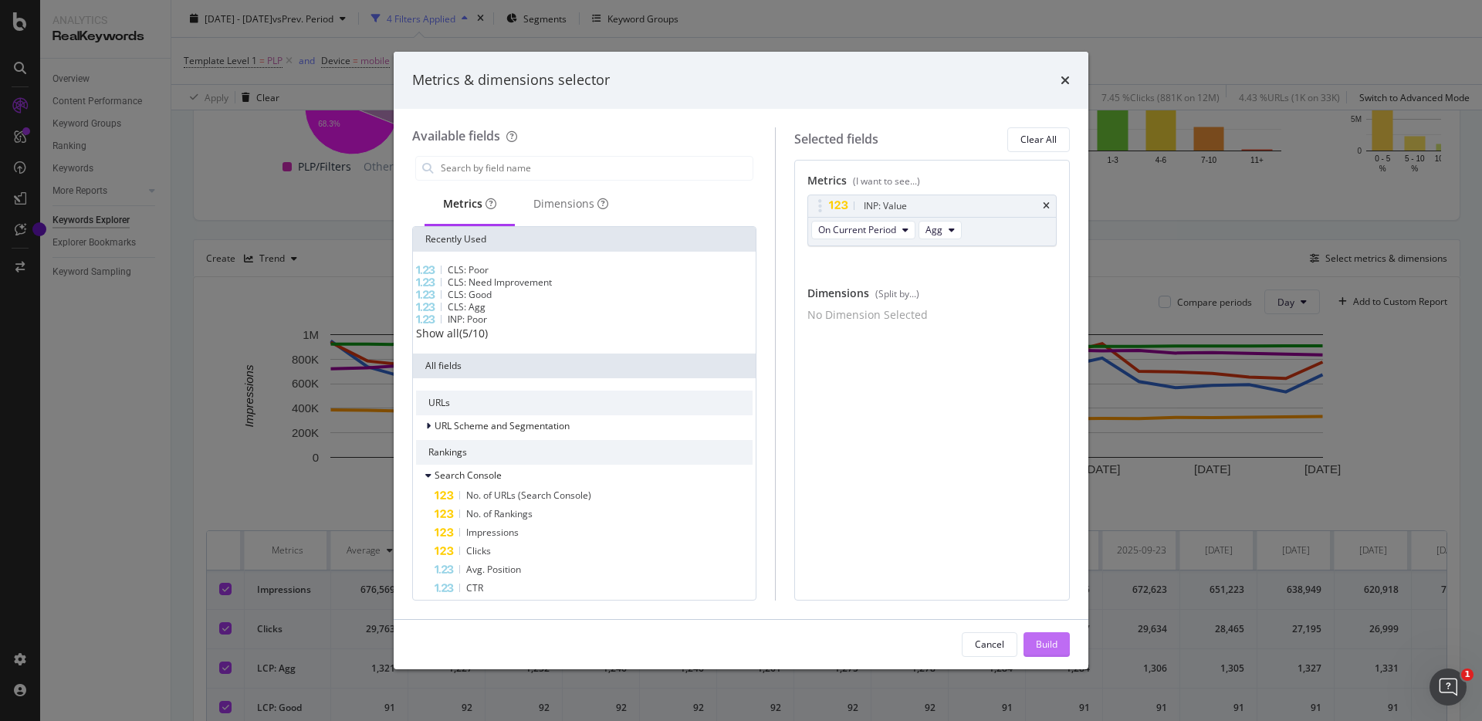
click at [1039, 651] on div "Build" at bounding box center [1047, 644] width 22 height 23
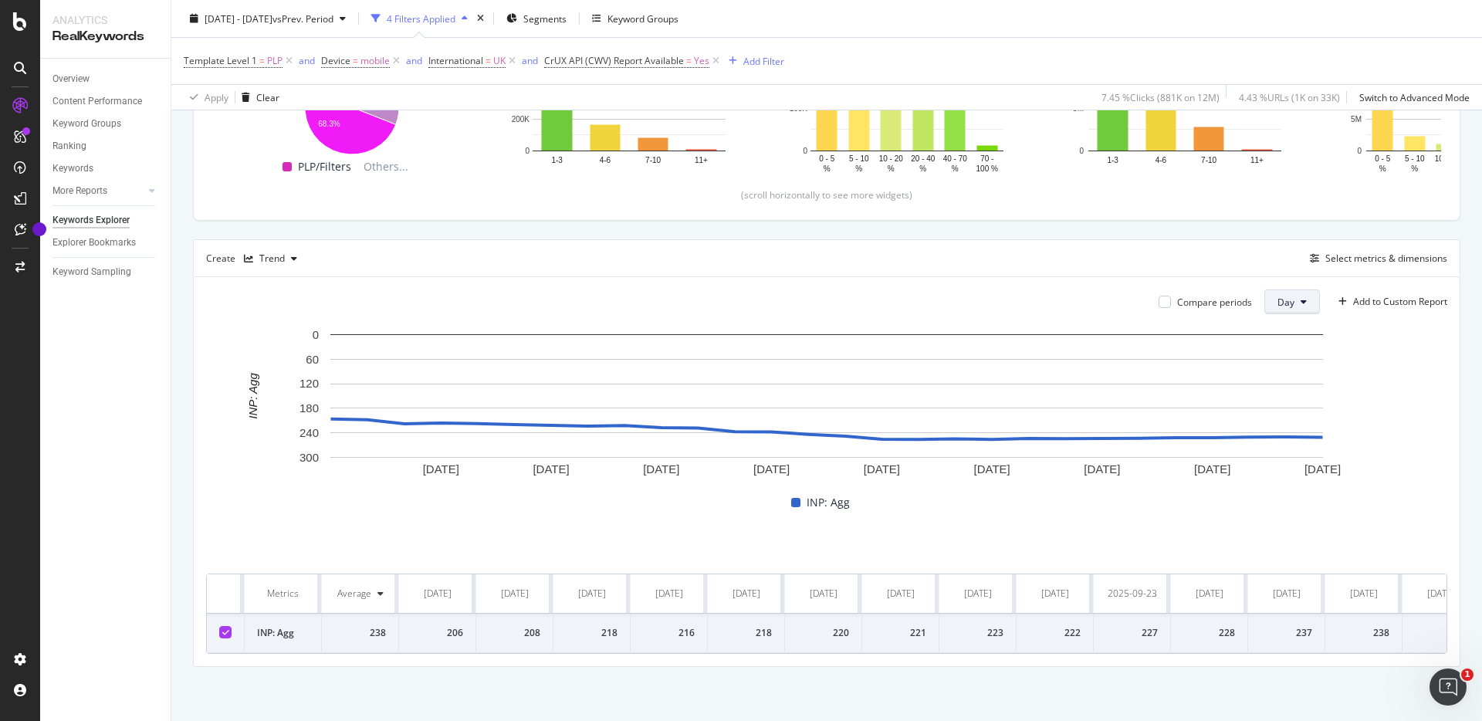
click at [1297, 311] on button "Day" at bounding box center [1292, 301] width 56 height 25
click at [1292, 384] on span "Month" at bounding box center [1290, 390] width 28 height 14
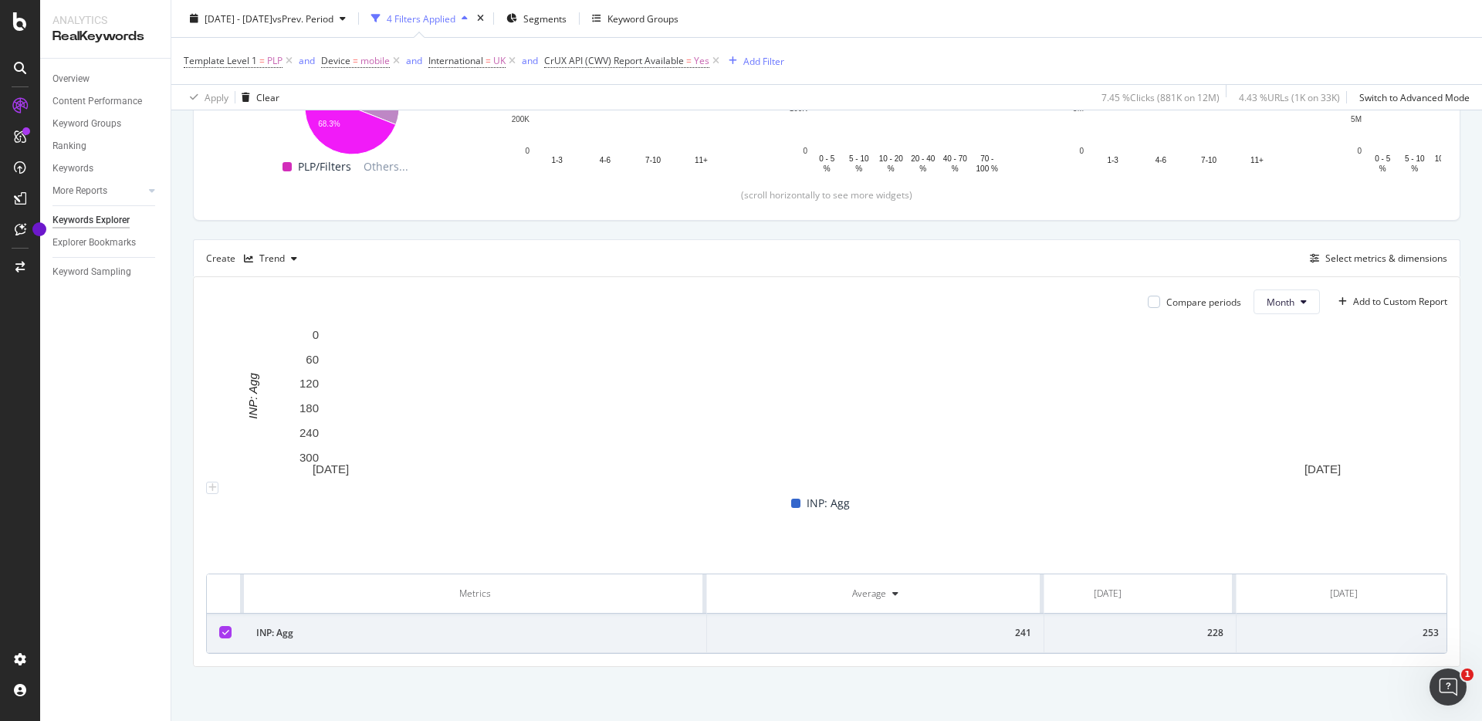
scroll to position [0, 71]
